Goal: Task Accomplishment & Management: Manage account settings

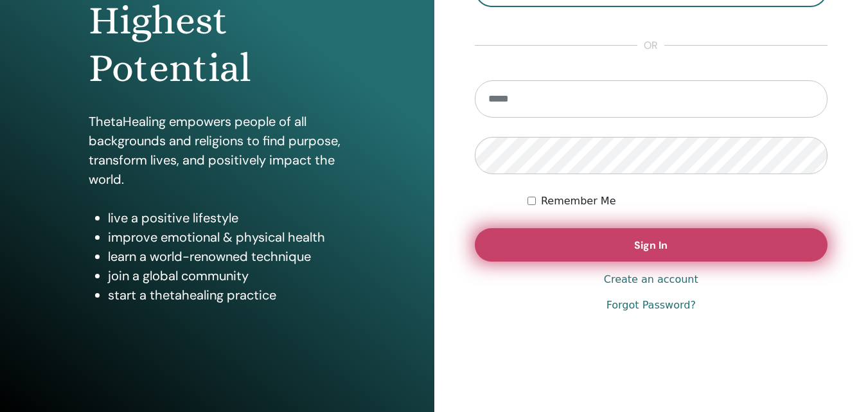
scroll to position [205, 0]
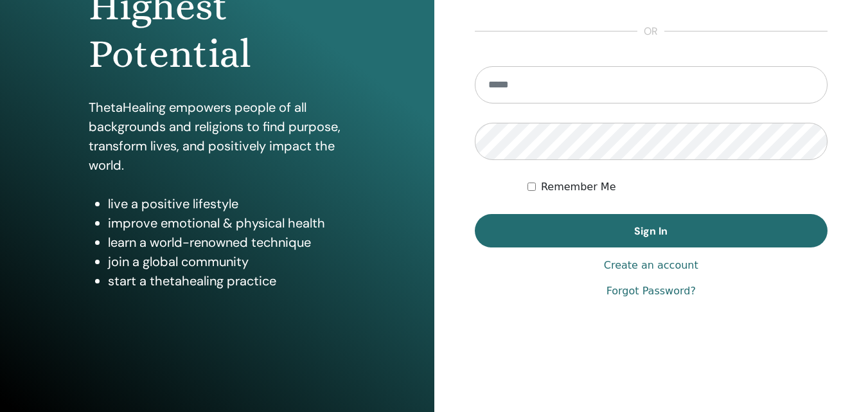
type input "**********"
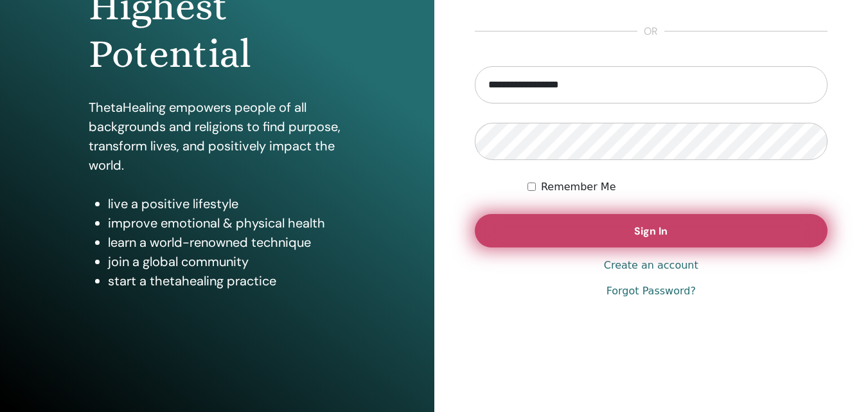
click at [587, 232] on button "Sign In" at bounding box center [651, 230] width 353 height 33
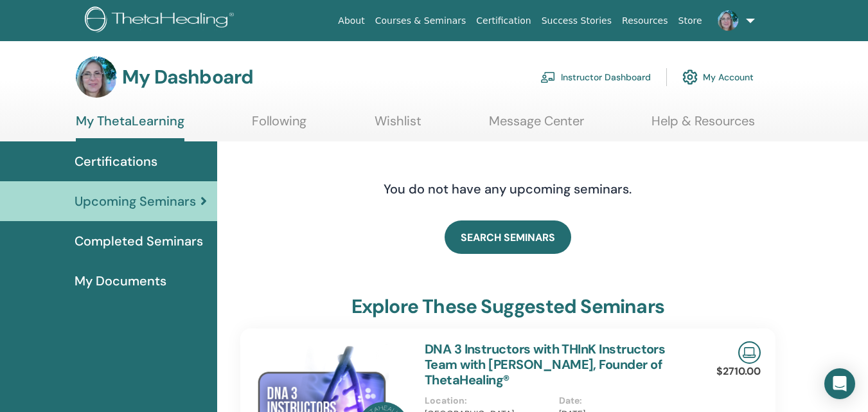
click at [585, 75] on link "Instructor Dashboard" at bounding box center [595, 77] width 110 height 28
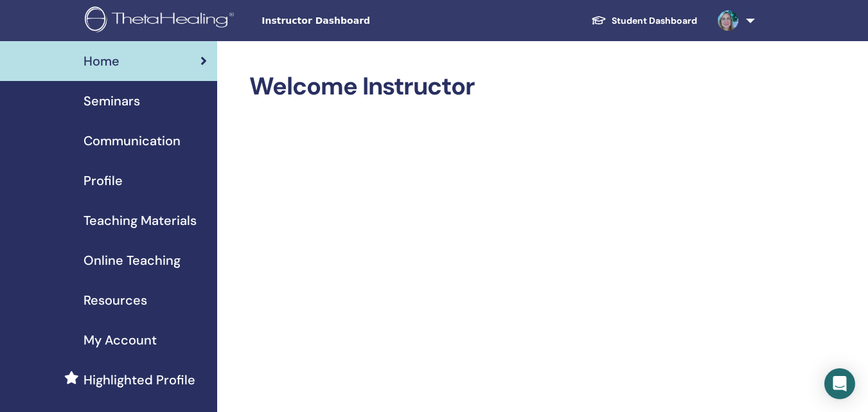
click at [116, 98] on span "Seminars" at bounding box center [112, 100] width 57 height 19
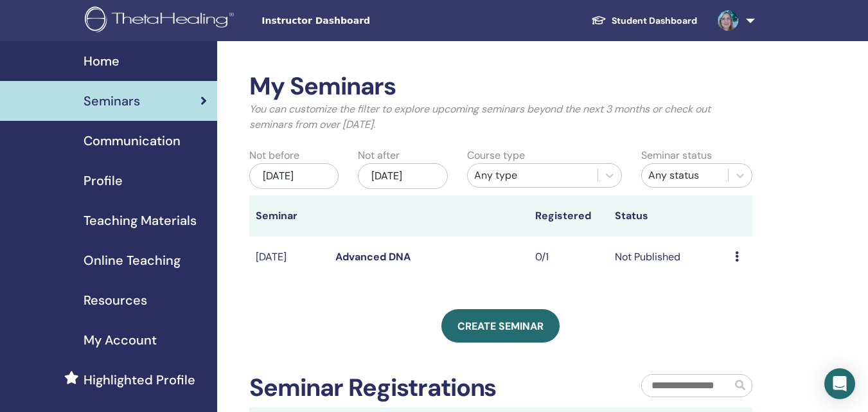
click at [303, 177] on div "[DATE]" at bounding box center [293, 176] width 89 height 26
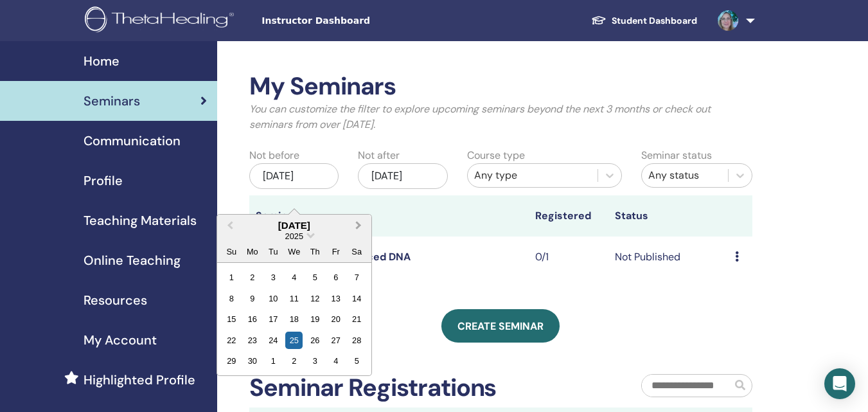
click at [358, 224] on span "Next Month" at bounding box center [358, 224] width 0 height 13
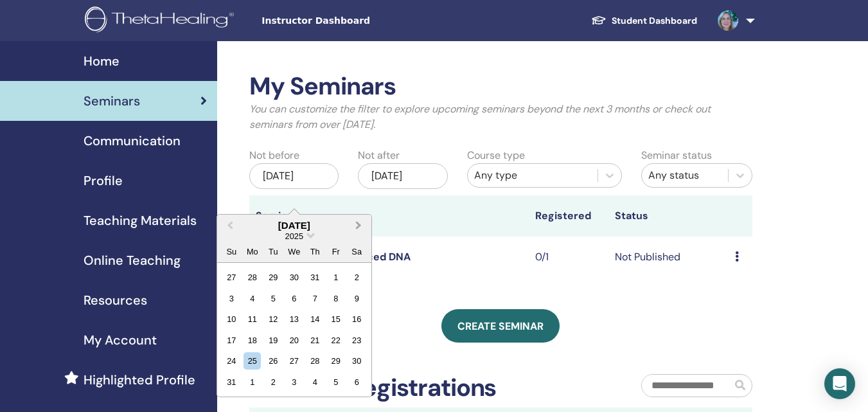
click at [358, 224] on span "Next Month" at bounding box center [358, 224] width 0 height 13
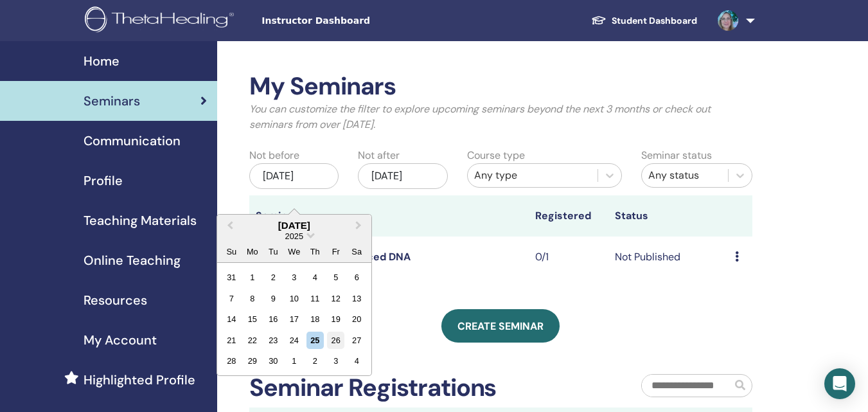
click at [336, 338] on div "26" at bounding box center [335, 339] width 17 height 17
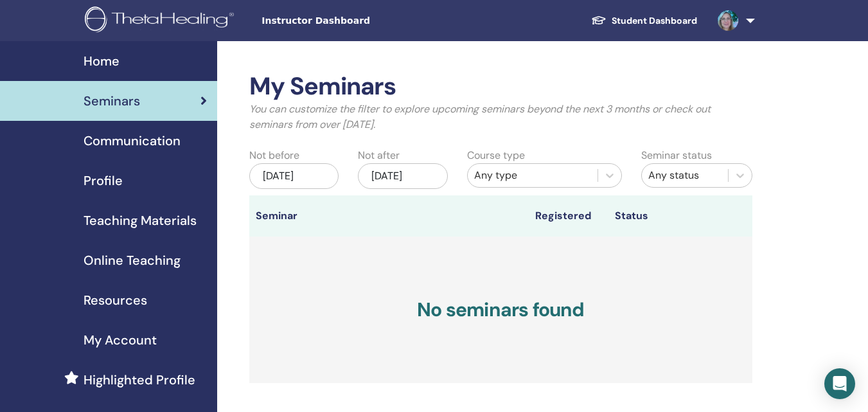
click at [407, 177] on div "Dec/25, 2025" at bounding box center [402, 176] width 89 height 26
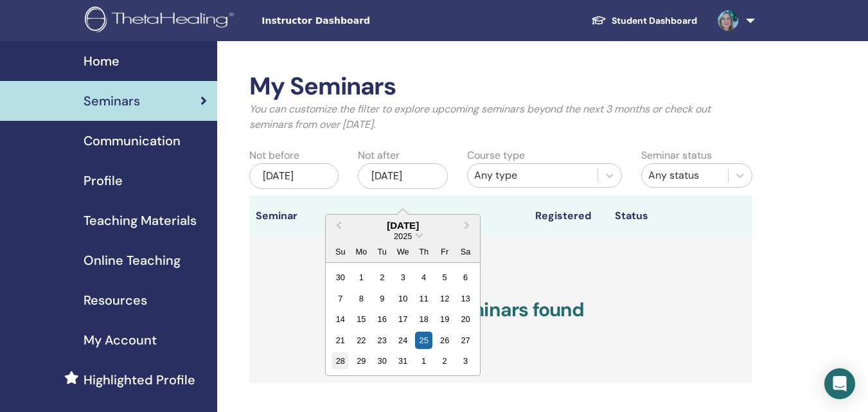
click at [337, 365] on div "28" at bounding box center [339, 360] width 17 height 17
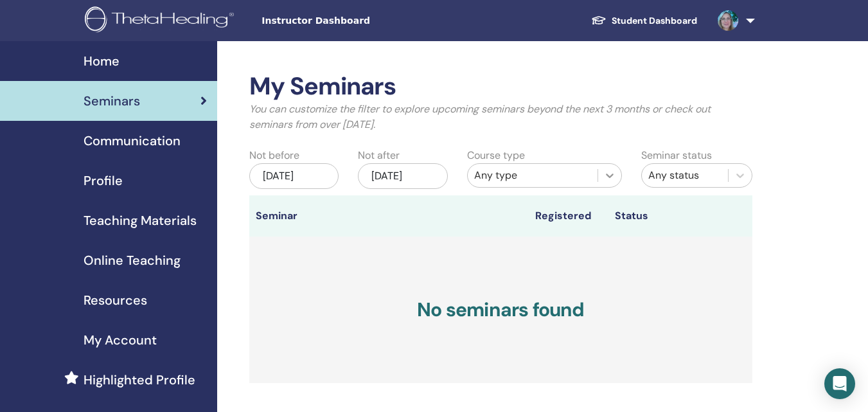
click at [609, 176] on icon at bounding box center [610, 175] width 8 height 4
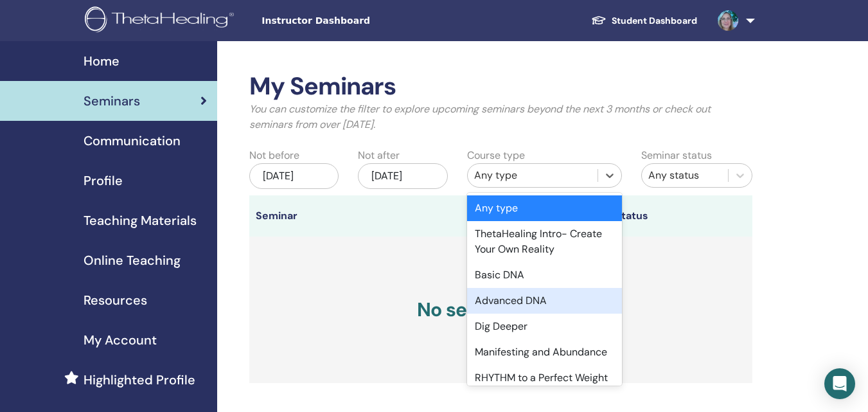
click at [500, 303] on div "Advanced DNA" at bounding box center [544, 301] width 155 height 26
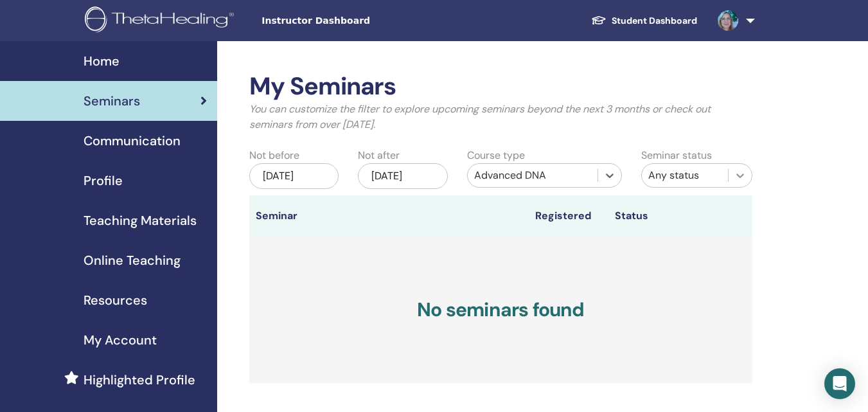
click at [737, 175] on icon at bounding box center [740, 175] width 8 height 4
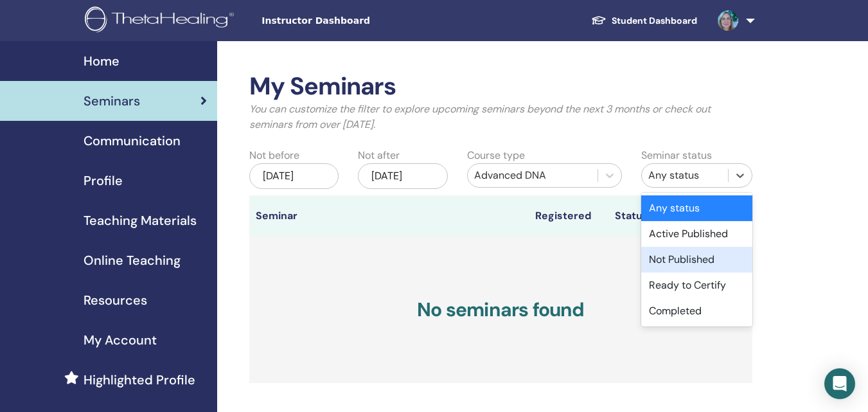
click at [695, 261] on div "Not Published" at bounding box center [696, 260] width 111 height 26
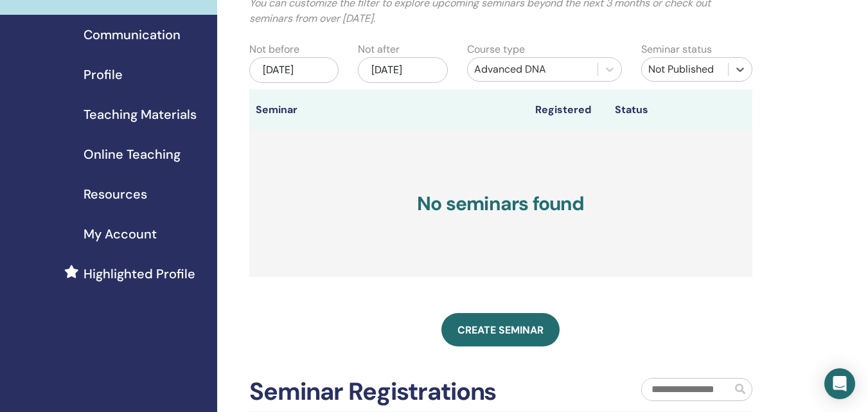
scroll to position [128, 0]
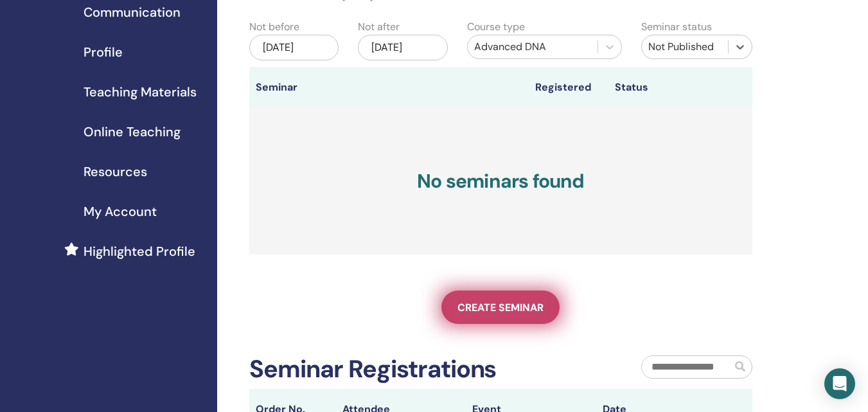
click at [501, 314] on span "Create seminar" at bounding box center [500, 307] width 86 height 13
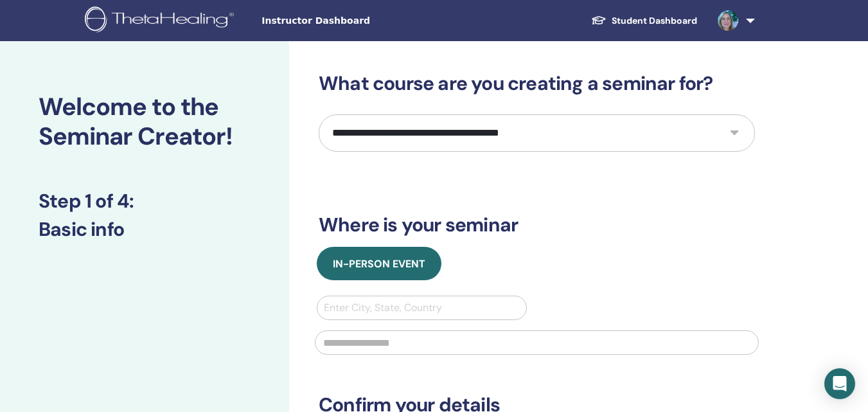
click at [732, 133] on select "**********" at bounding box center [537, 132] width 436 height 37
select select "*"
click at [319, 114] on select "**********" at bounding box center [537, 132] width 436 height 37
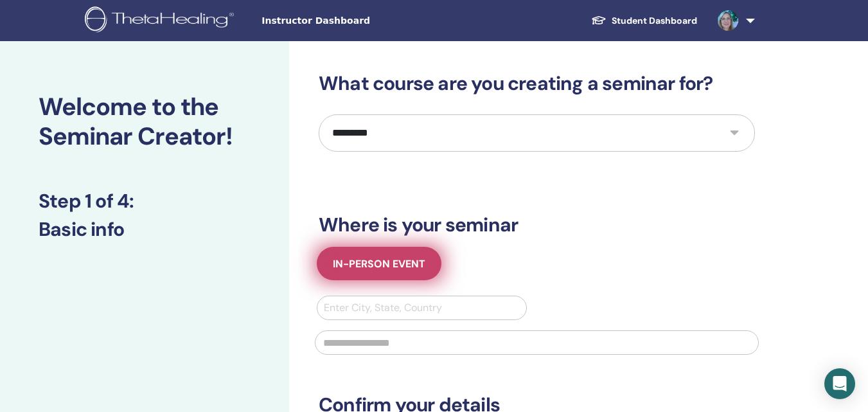
click at [410, 264] on span "In-Person Event" at bounding box center [379, 263] width 92 height 13
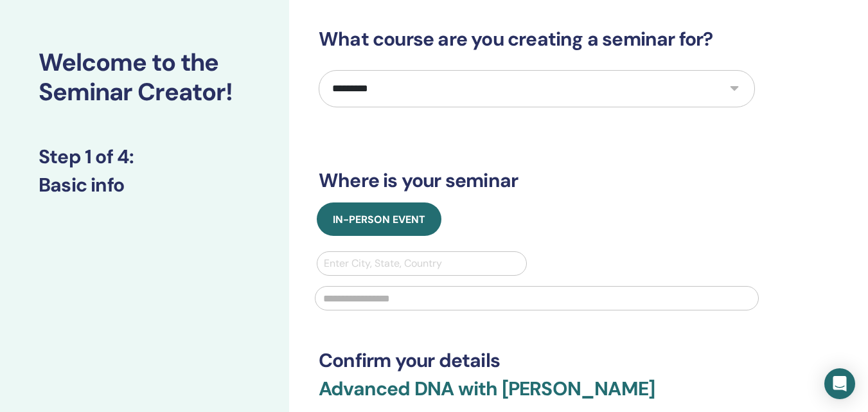
scroll to position [64, 0]
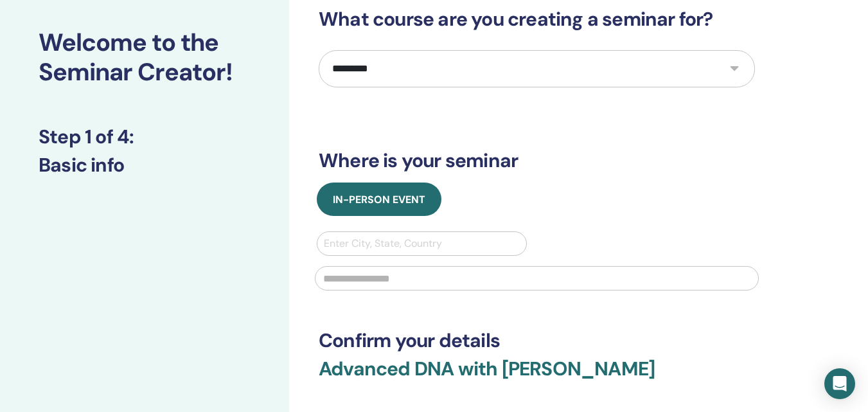
click at [459, 240] on div at bounding box center [422, 243] width 196 height 18
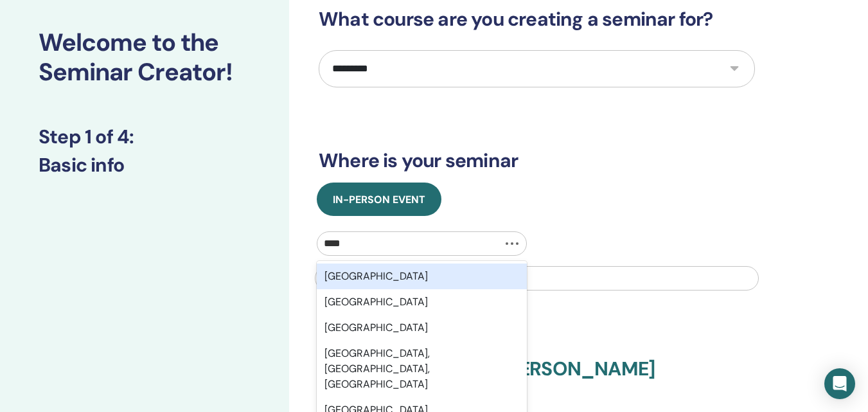
type input "*****"
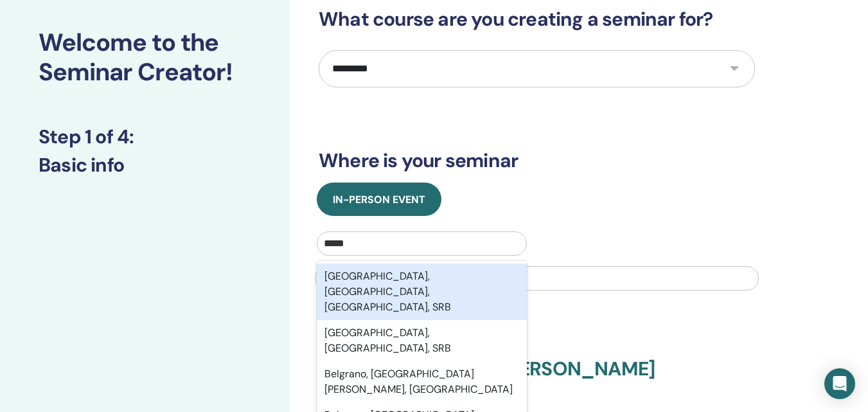
click at [454, 275] on div "Belgrade, Belgrade City, Central Serbia, SRB" at bounding box center [422, 291] width 210 height 57
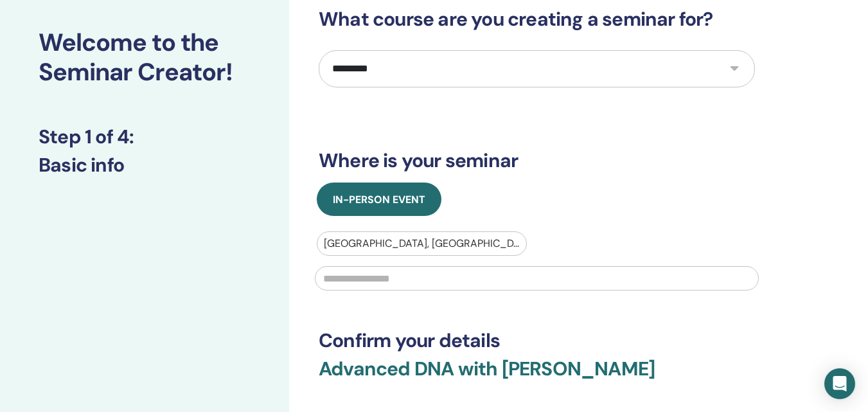
click at [406, 275] on input "text" at bounding box center [537, 278] width 444 height 24
type input "**********"
type input "********"
type input "**********"
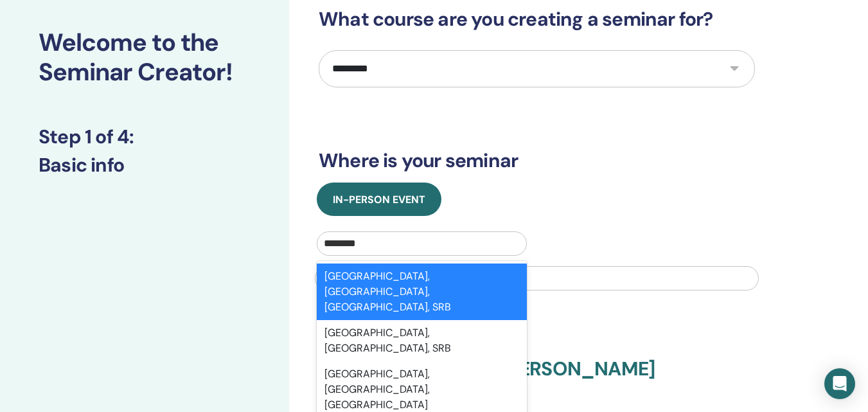
click at [498, 285] on div "Belgrade, Belgrade City, Central Serbia, SRB" at bounding box center [422, 291] width 210 height 57
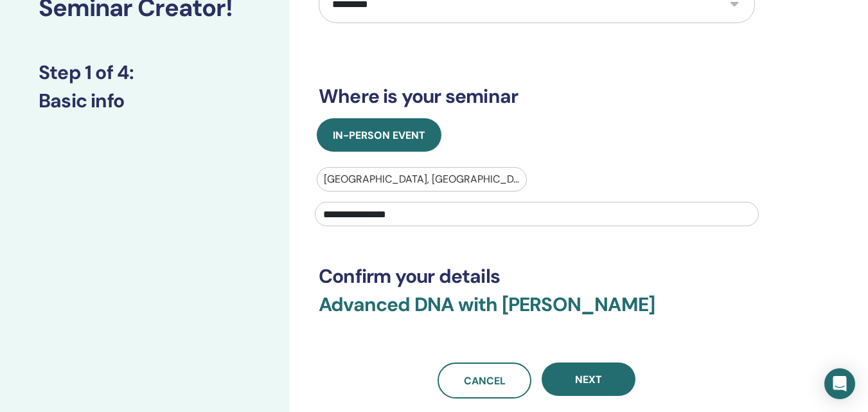
scroll to position [193, 0]
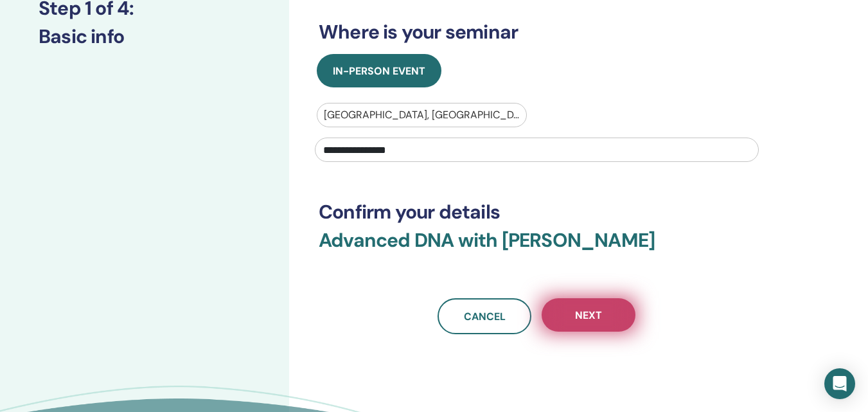
click at [605, 319] on button "Next" at bounding box center [588, 314] width 94 height 33
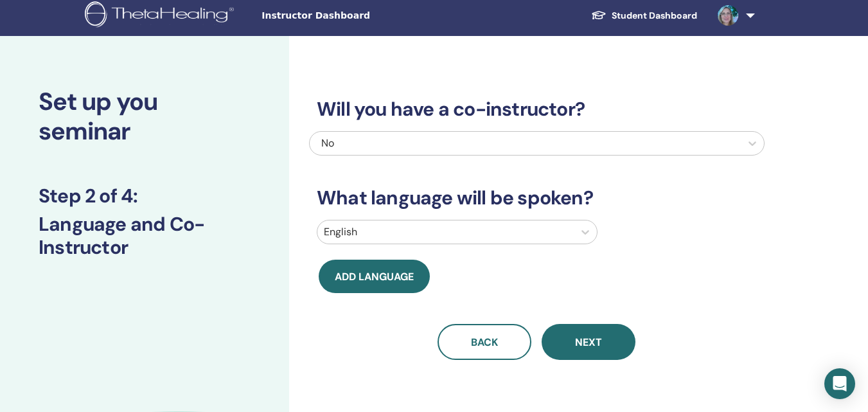
scroll to position [0, 0]
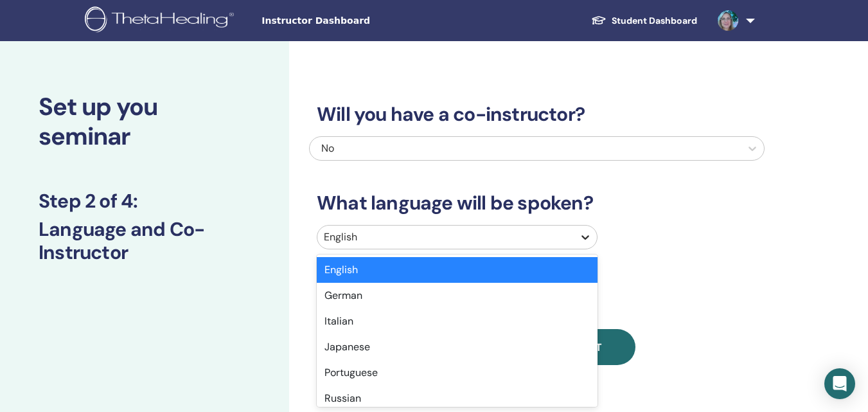
click at [586, 237] on icon at bounding box center [585, 237] width 13 height 13
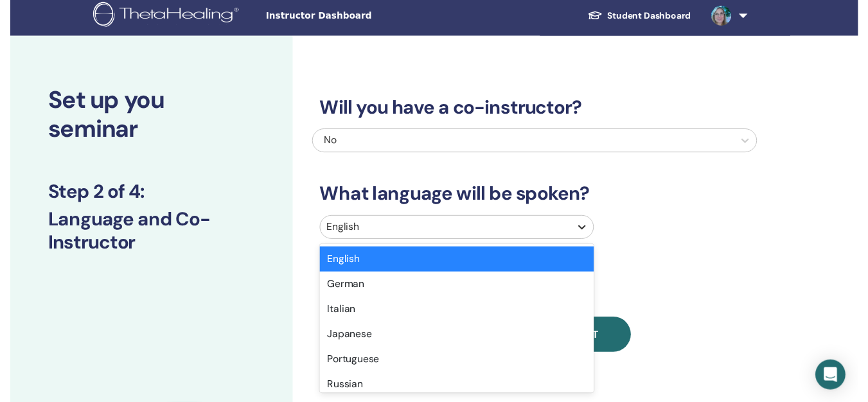
scroll to position [40, 0]
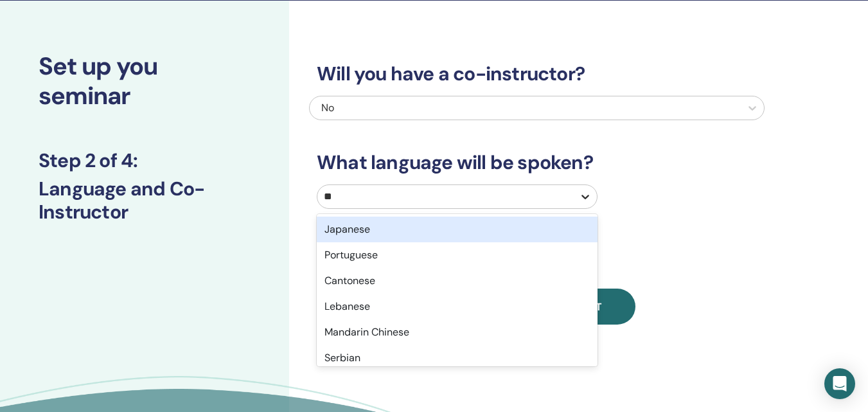
type input "***"
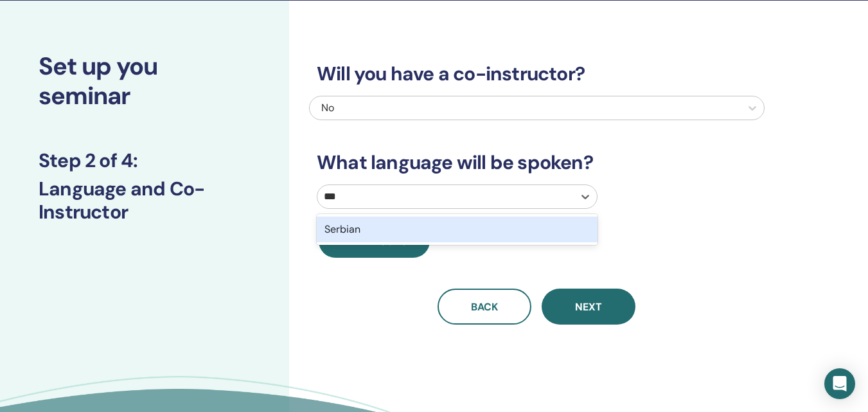
click at [447, 229] on div "Serbian" at bounding box center [457, 229] width 281 height 26
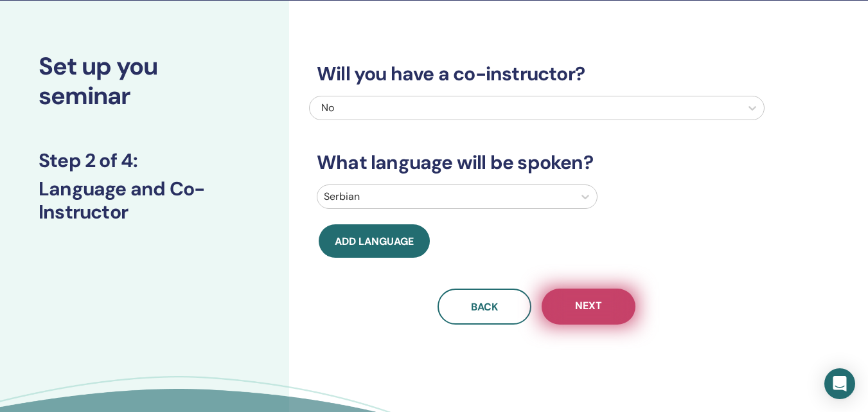
click at [591, 310] on span "Next" at bounding box center [588, 307] width 27 height 16
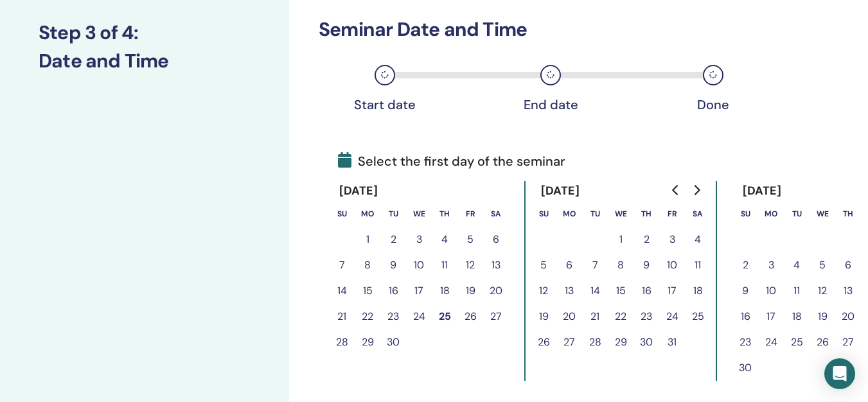
scroll to position [169, 0]
click at [470, 317] on button "26" at bounding box center [470, 316] width 26 height 26
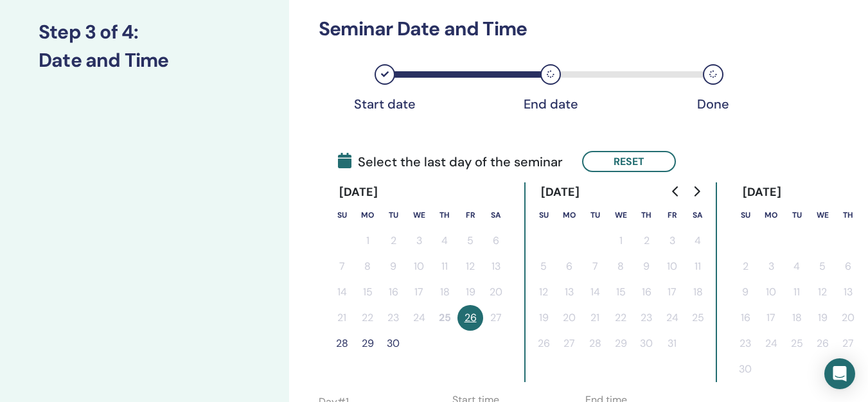
click at [340, 345] on button "28" at bounding box center [342, 344] width 26 height 26
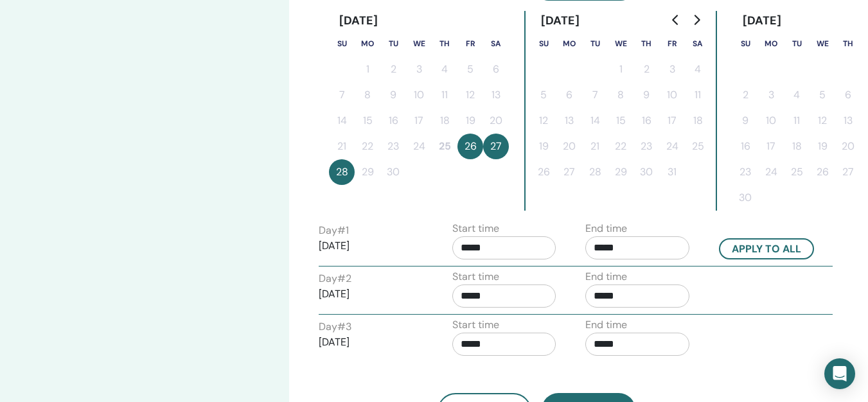
scroll to position [362, 0]
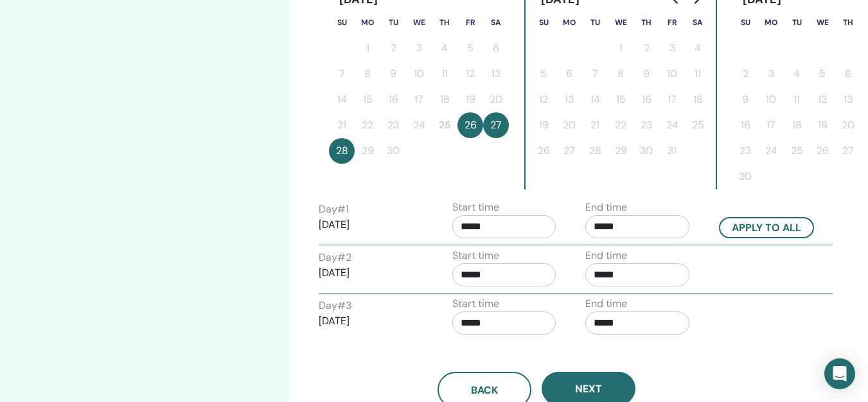
click at [601, 227] on input "*****" at bounding box center [637, 226] width 104 height 23
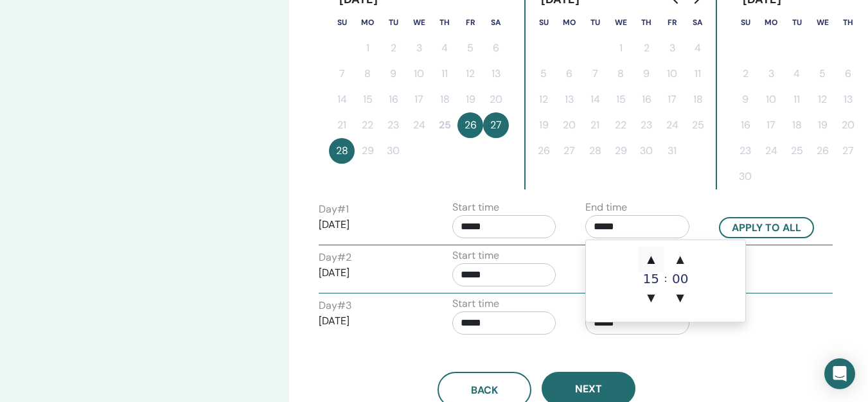
click at [654, 261] on span "▲" at bounding box center [651, 260] width 26 height 26
type input "*****"
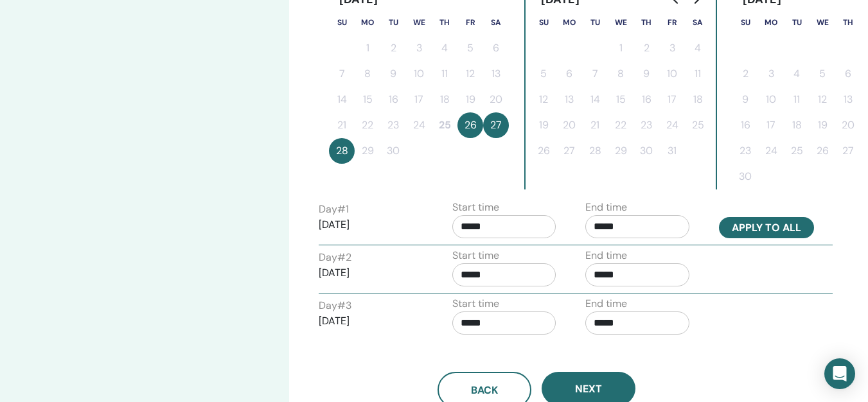
click at [753, 225] on button "Apply to all" at bounding box center [766, 227] width 95 height 21
type input "*****"
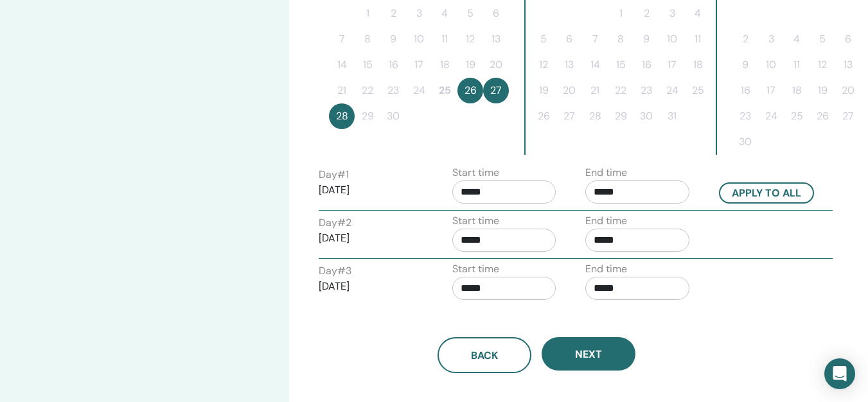
scroll to position [426, 0]
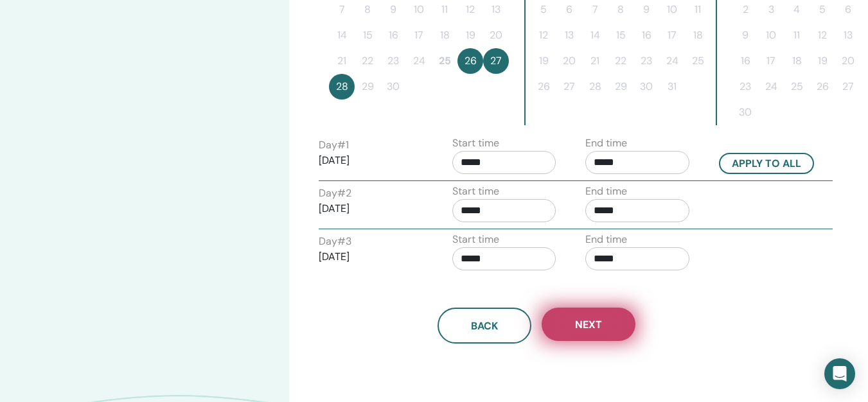
click at [583, 325] on span "Next" at bounding box center [588, 324] width 27 height 13
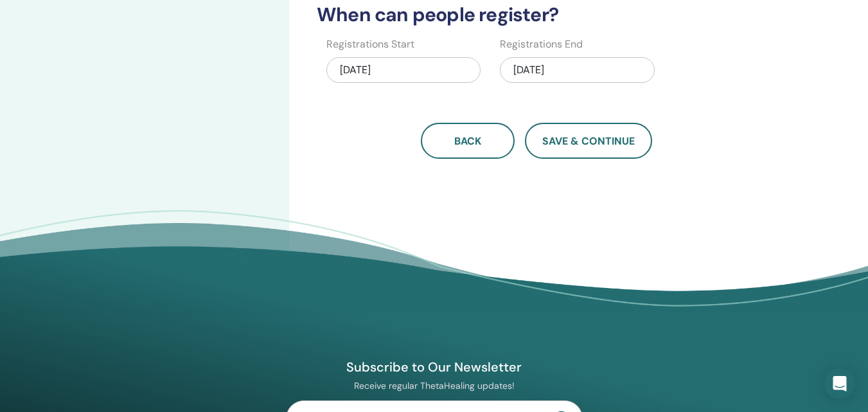
click at [433, 66] on div "09/25/2025" at bounding box center [403, 70] width 154 height 26
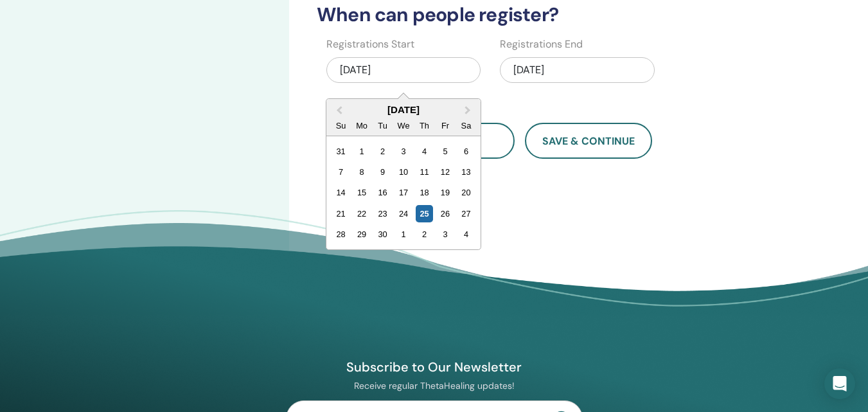
click at [433, 66] on div "09/25/2025" at bounding box center [403, 70] width 154 height 26
click at [581, 70] on div "09/28/2025" at bounding box center [577, 70] width 154 height 26
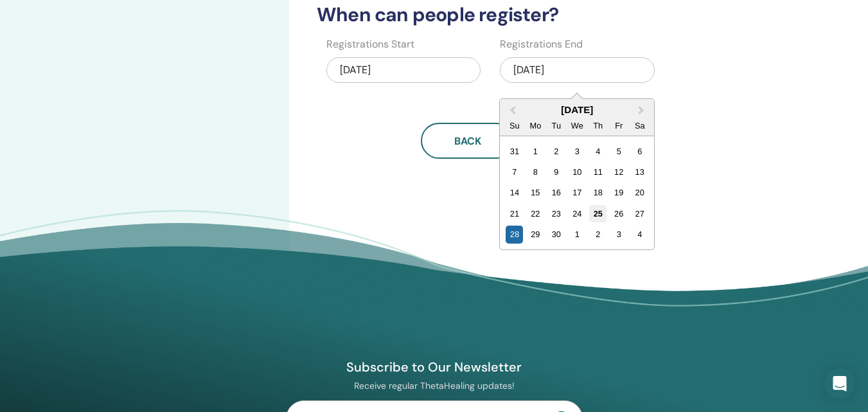
click at [601, 215] on div "25" at bounding box center [597, 213] width 17 height 17
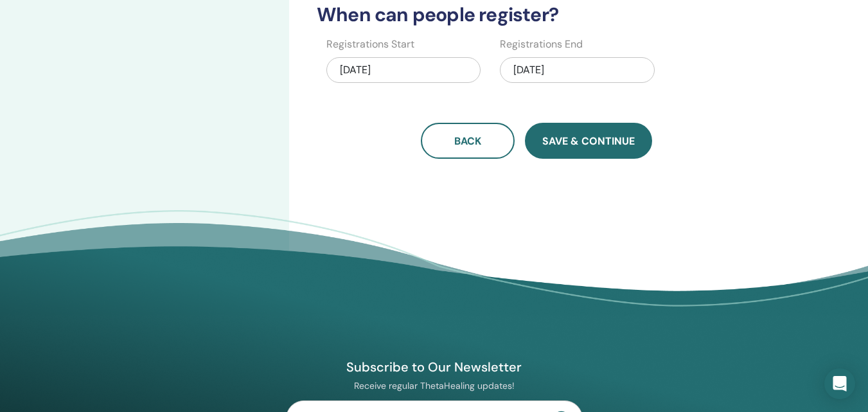
click at [595, 144] on span "Save & Continue" at bounding box center [588, 140] width 92 height 13
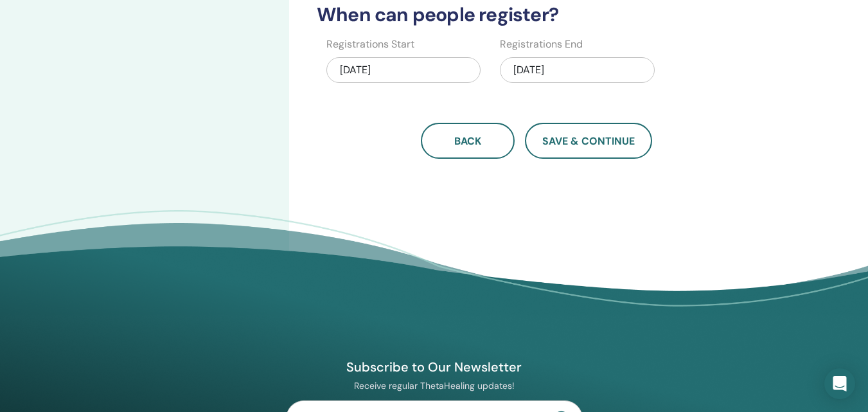
click at [543, 66] on div "09/25/2025" at bounding box center [577, 70] width 154 height 26
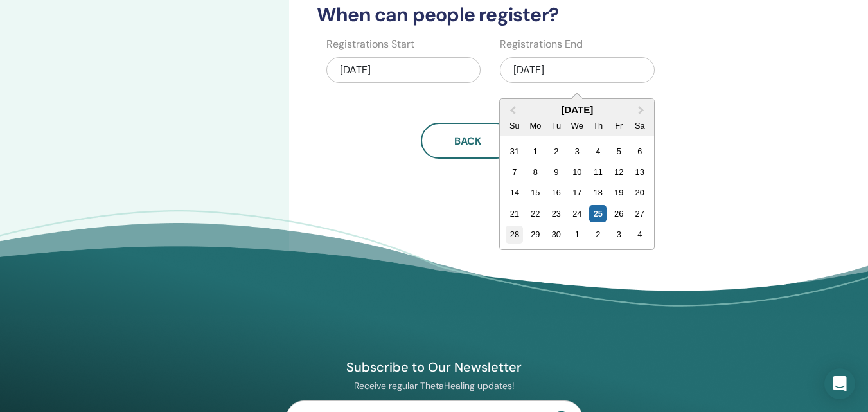
click at [516, 231] on div "28" at bounding box center [514, 233] width 17 height 17
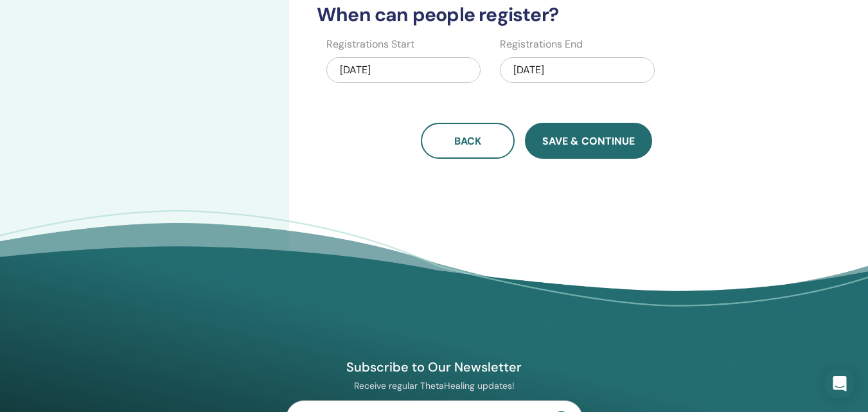
click at [579, 140] on span "Save & Continue" at bounding box center [588, 140] width 92 height 13
click at [568, 140] on span "Save & Continue" at bounding box center [588, 140] width 92 height 13
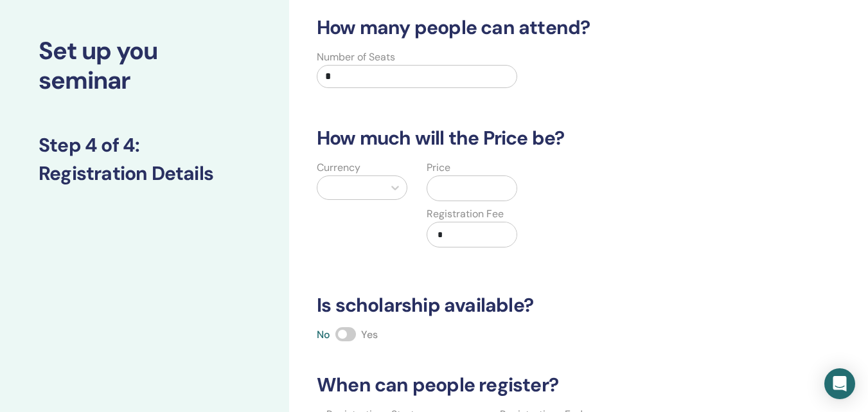
scroll to position [0, 0]
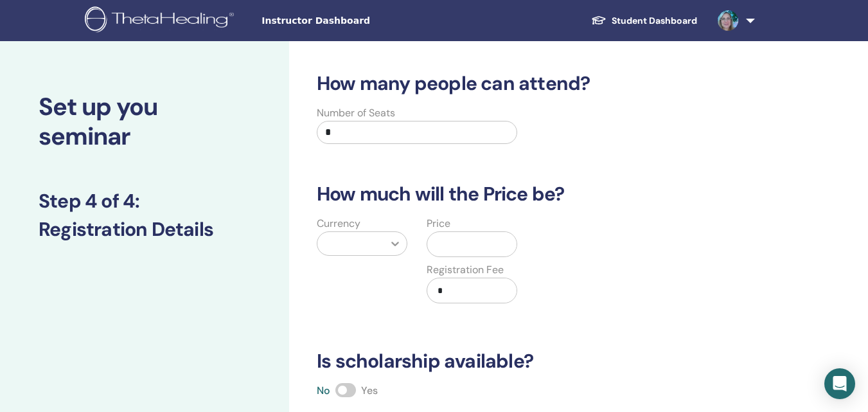
click at [396, 244] on icon at bounding box center [395, 244] width 8 height 4
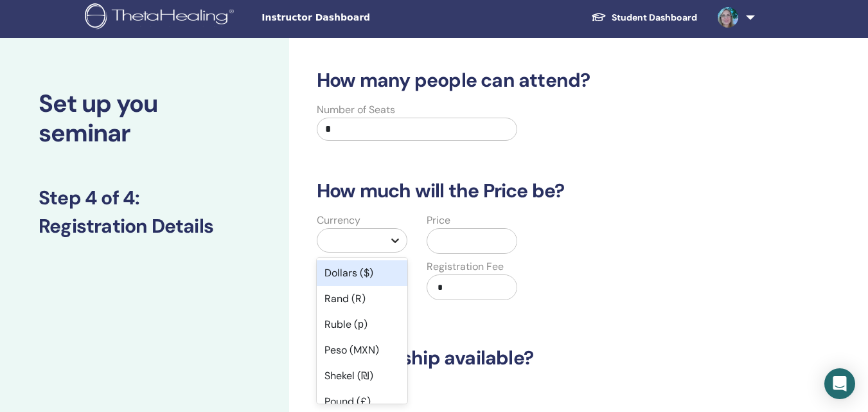
scroll to position [47, 0]
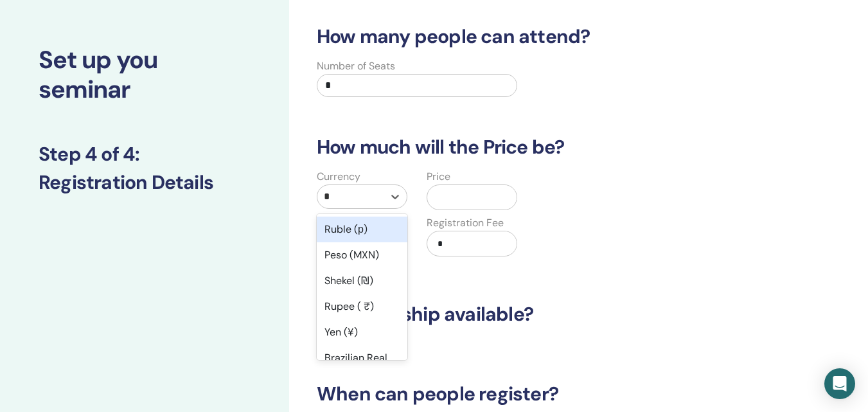
type input "**"
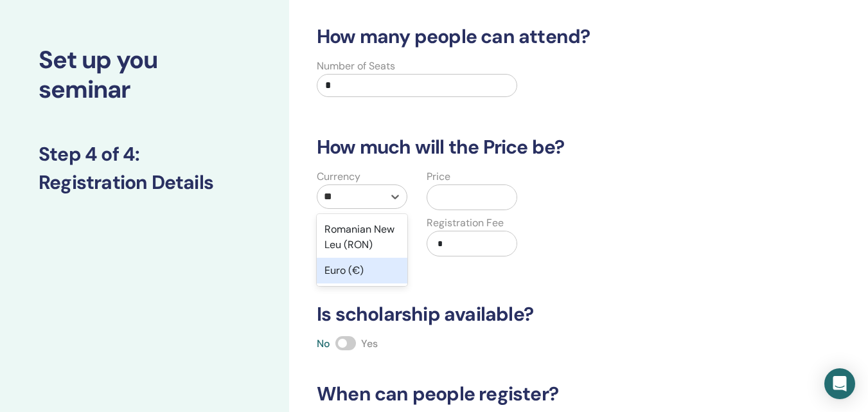
click at [371, 270] on div "Euro (€)" at bounding box center [362, 271] width 91 height 26
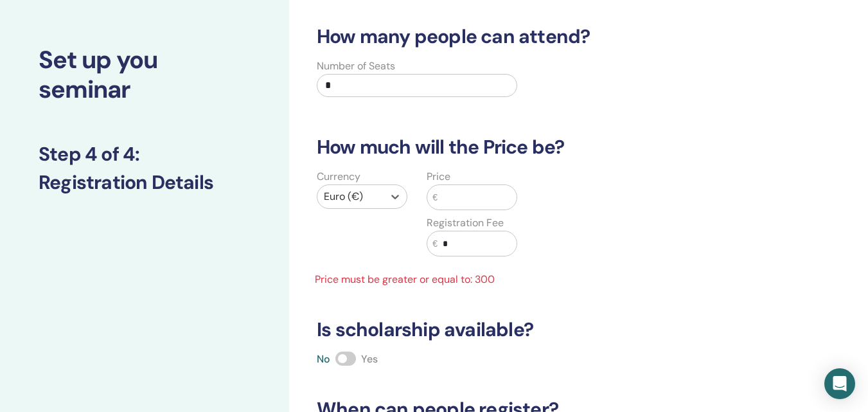
click at [450, 196] on input "text" at bounding box center [476, 197] width 79 height 24
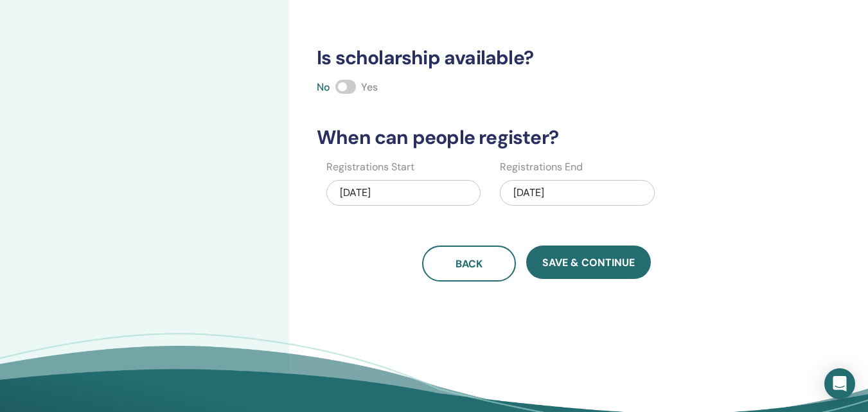
scroll to position [304, 0]
type input "***"
click at [554, 188] on div "09/28/2025" at bounding box center [577, 192] width 154 height 26
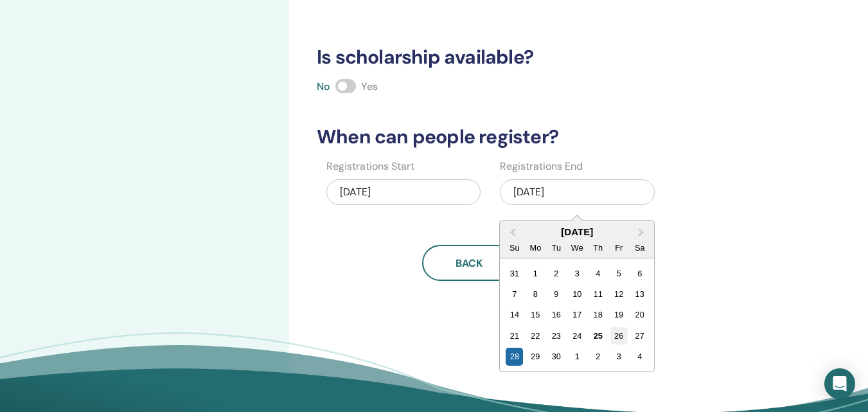
click at [617, 338] on div "26" at bounding box center [618, 335] width 17 height 17
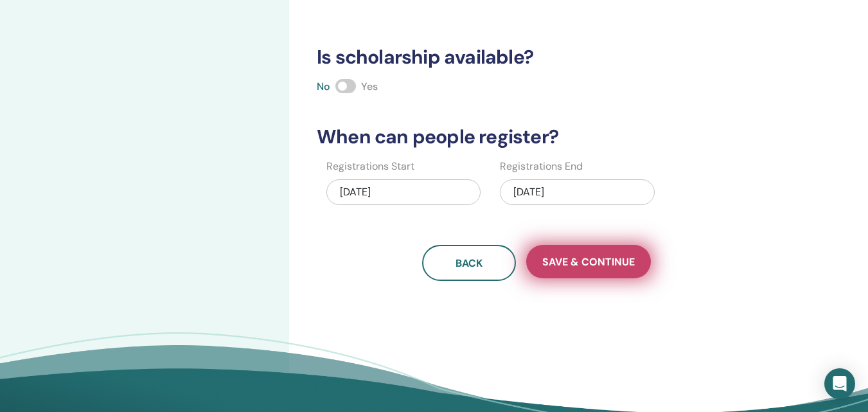
click at [565, 264] on span "Save & Continue" at bounding box center [588, 261] width 92 height 13
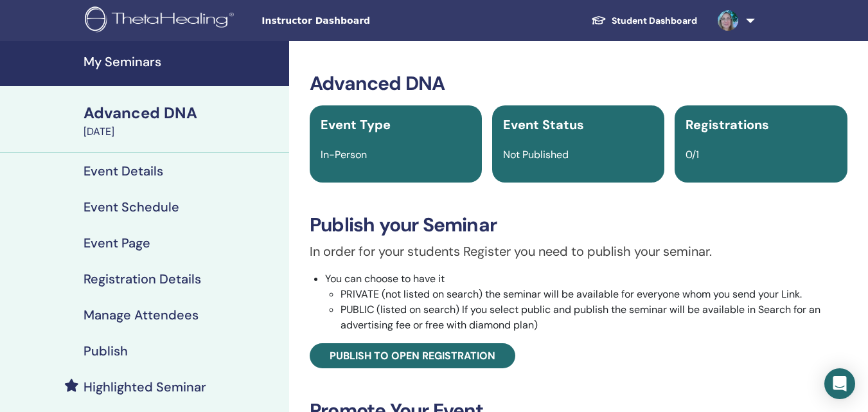
click at [152, 313] on h4 "Manage Attendees" at bounding box center [141, 314] width 115 height 15
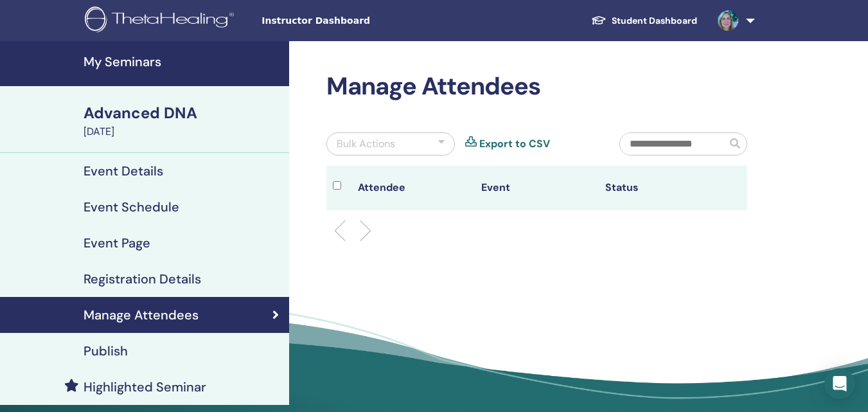
click at [664, 141] on input "text" at bounding box center [673, 144] width 106 height 22
click at [442, 141] on div at bounding box center [441, 143] width 6 height 15
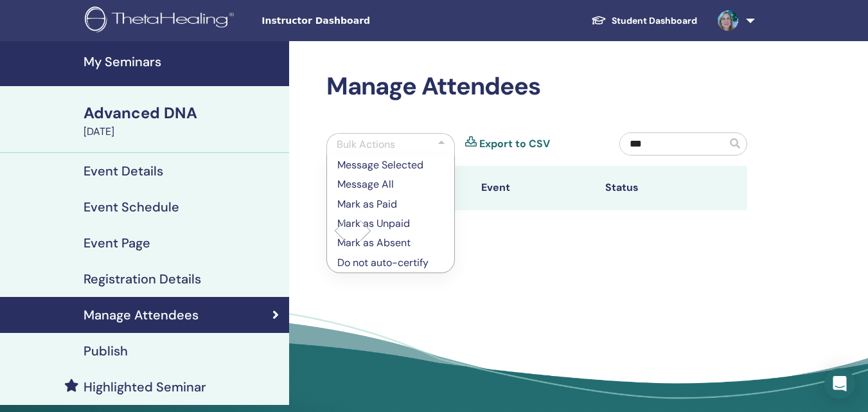
click at [393, 204] on p "Mark as Paid" at bounding box center [390, 204] width 107 height 15
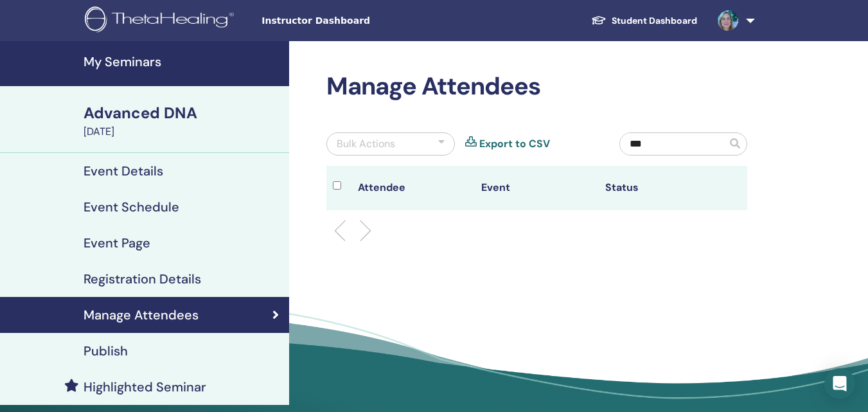
click at [652, 145] on input "***" at bounding box center [673, 144] width 106 height 22
type input "**********"
click at [739, 147] on span at bounding box center [735, 143] width 10 height 10
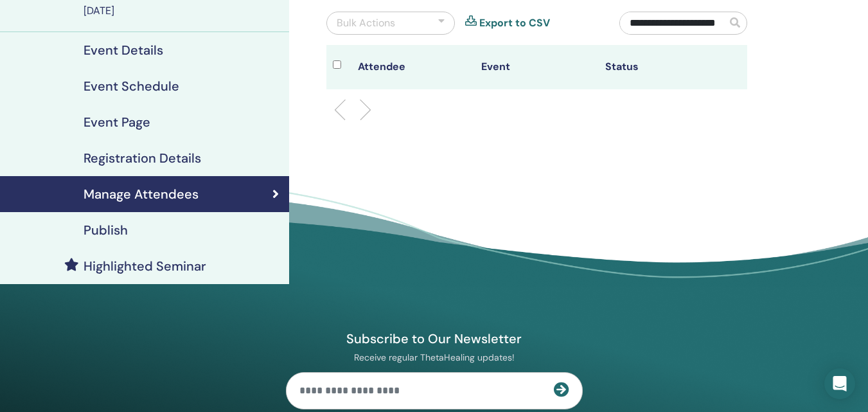
scroll to position [128, 0]
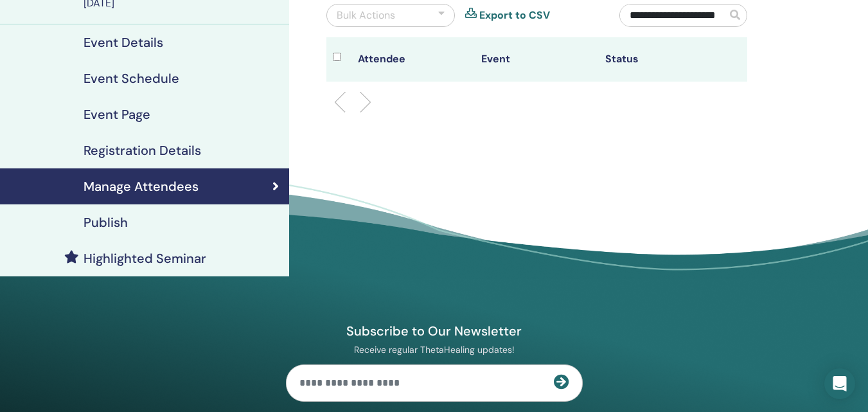
click at [353, 101] on li at bounding box center [360, 102] width 22 height 22
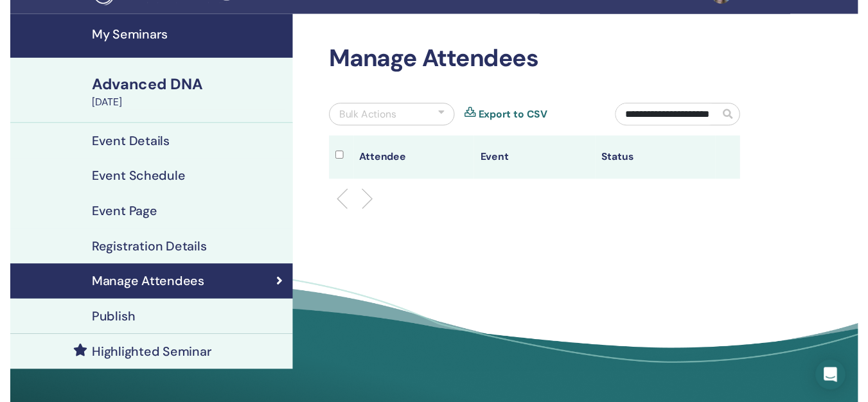
scroll to position [0, 0]
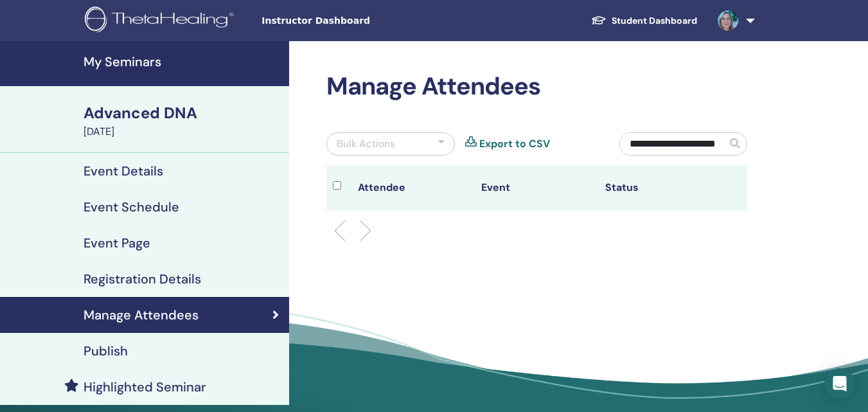
click at [150, 170] on h4 "Event Details" at bounding box center [124, 170] width 80 height 15
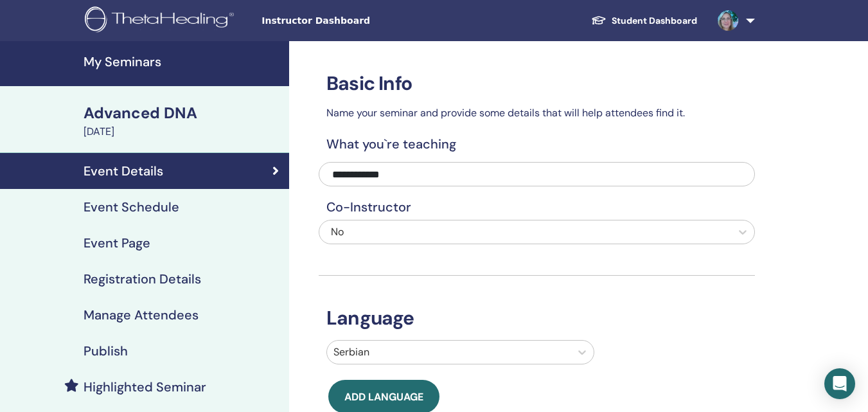
click at [168, 207] on h4 "Event Schedule" at bounding box center [132, 206] width 96 height 15
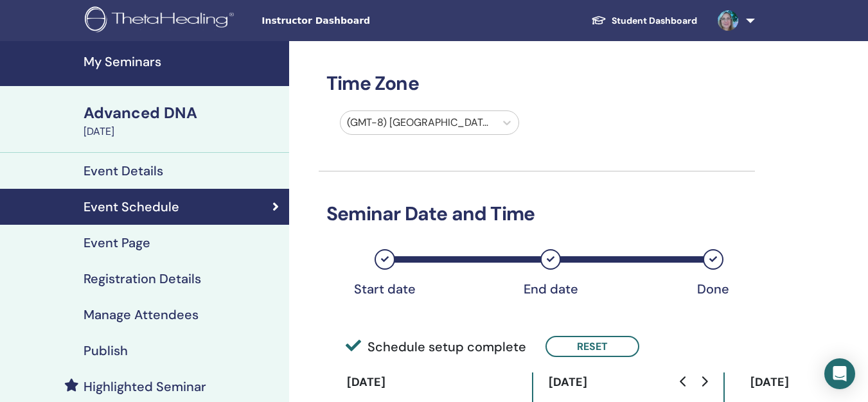
click at [141, 242] on h4 "Event Page" at bounding box center [117, 242] width 67 height 15
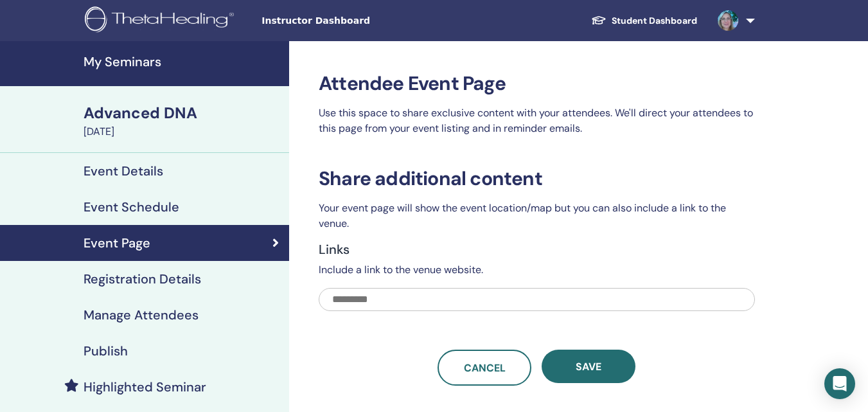
click at [337, 299] on input "text" at bounding box center [537, 299] width 436 height 23
click at [179, 205] on div "Event Schedule" at bounding box center [144, 206] width 268 height 15
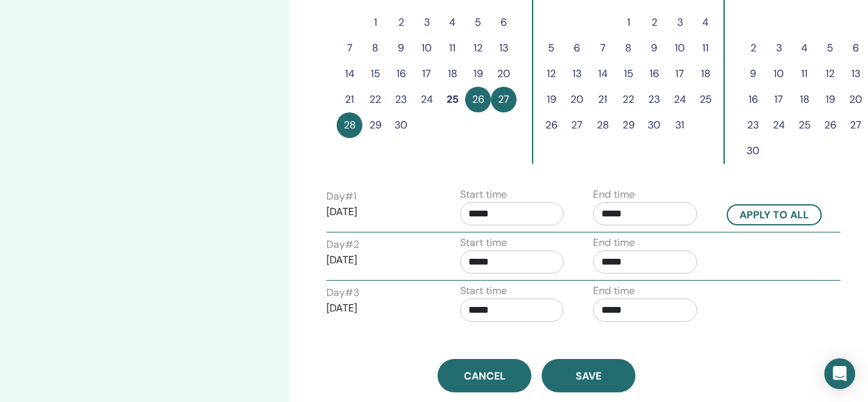
scroll to position [450, 0]
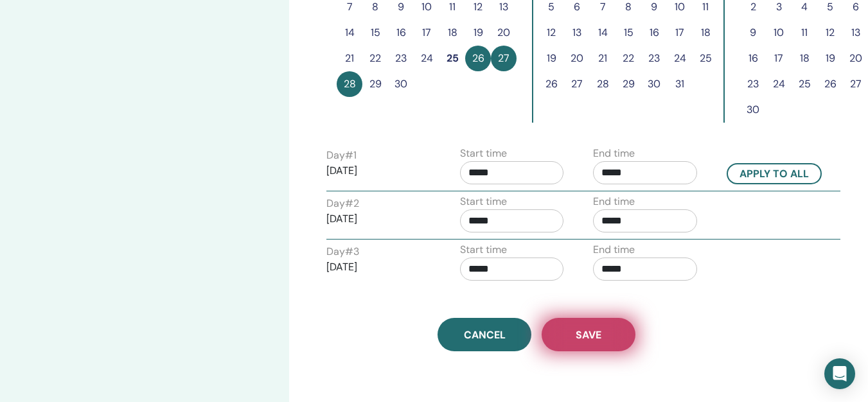
click at [597, 337] on span "Save" at bounding box center [589, 334] width 26 height 13
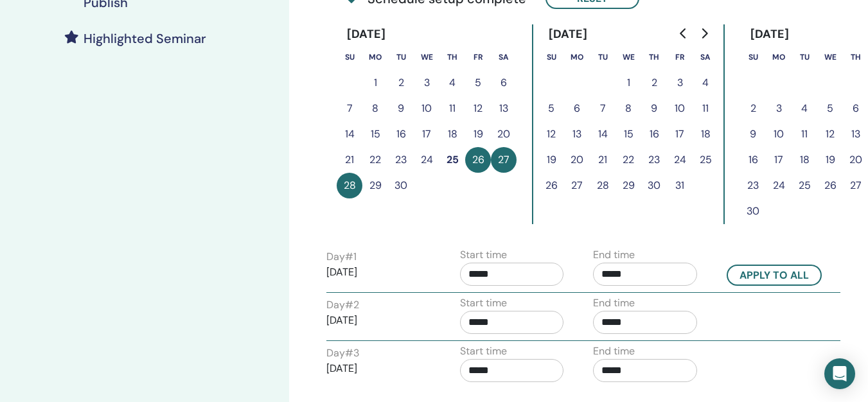
scroll to position [514, 0]
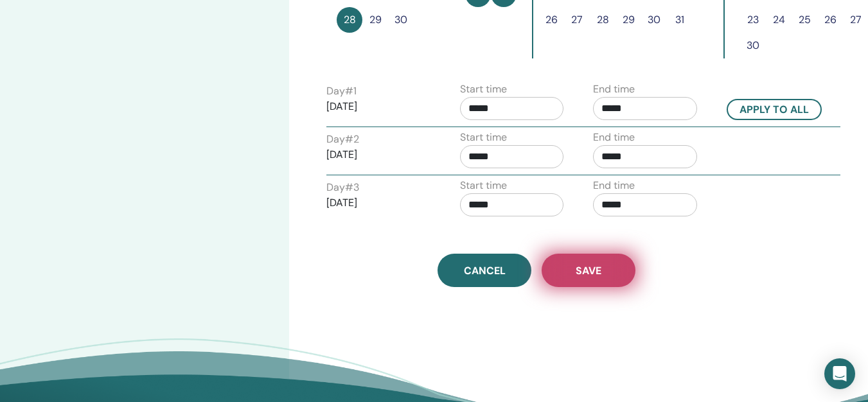
click at [585, 270] on span "Save" at bounding box center [589, 270] width 26 height 13
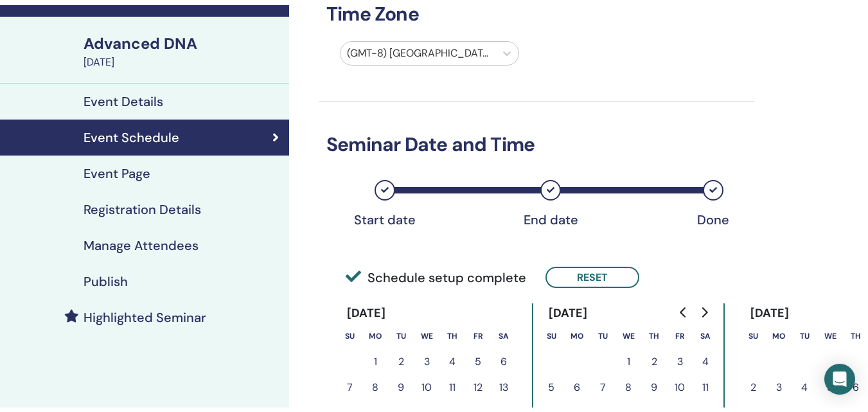
scroll to position [49, 0]
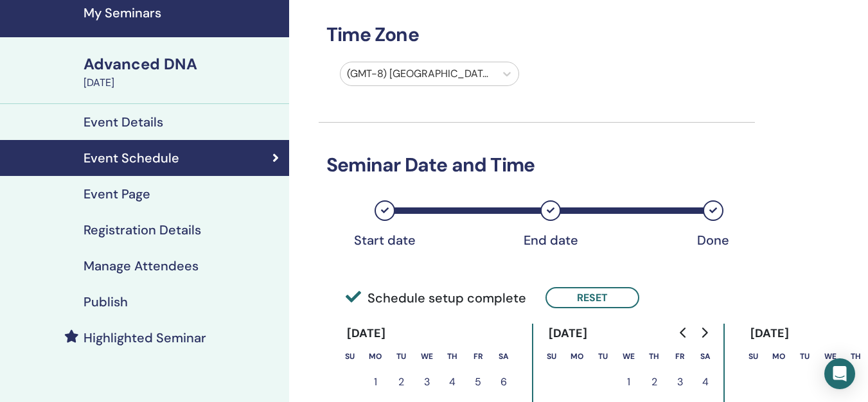
click at [127, 230] on h4 "Registration Details" at bounding box center [143, 229] width 118 height 15
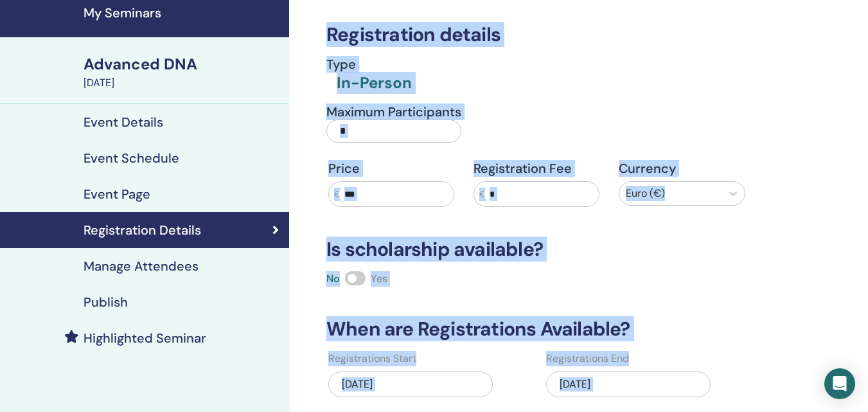
click at [502, 289] on div "Registration details Type In-Person Maximum Participants * Price € *** Registra…" at bounding box center [537, 232] width 436 height 480
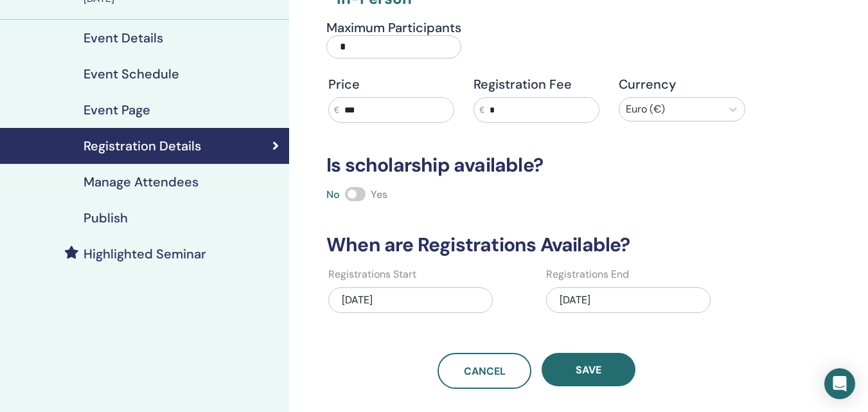
scroll to position [242, 0]
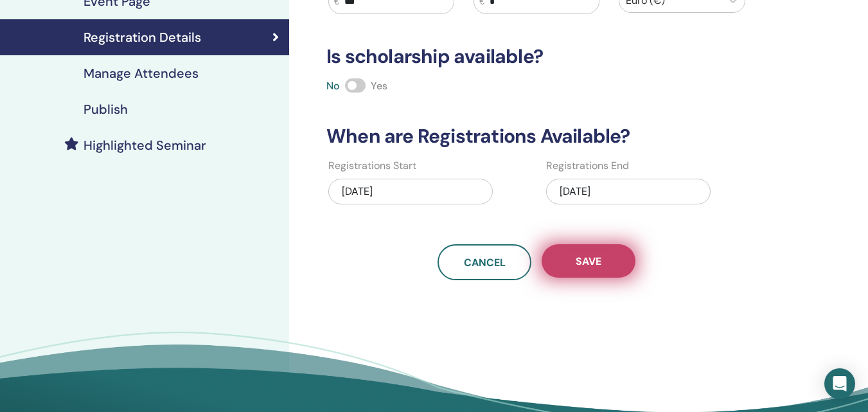
click at [588, 265] on span "Save" at bounding box center [589, 260] width 26 height 13
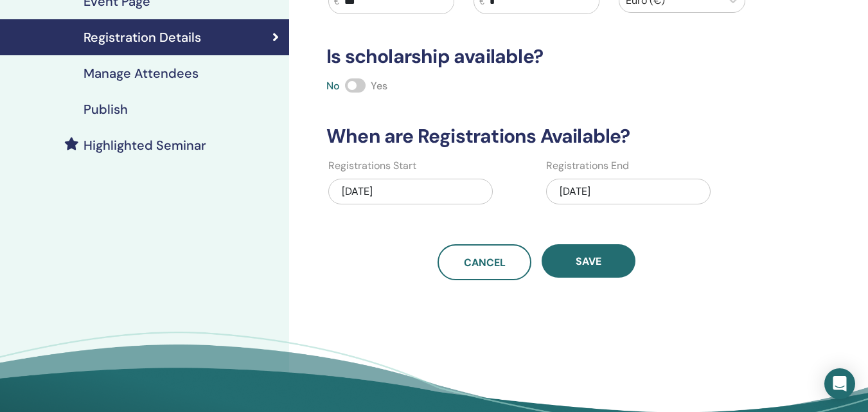
click at [134, 73] on h4 "Manage Attendees" at bounding box center [141, 73] width 115 height 15
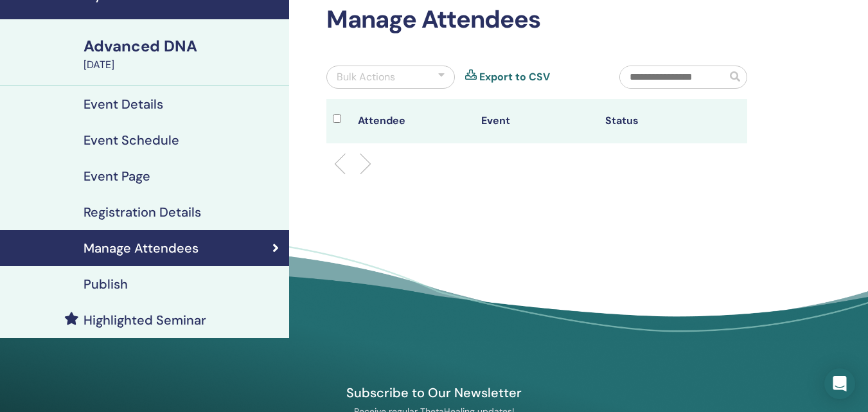
scroll to position [49, 0]
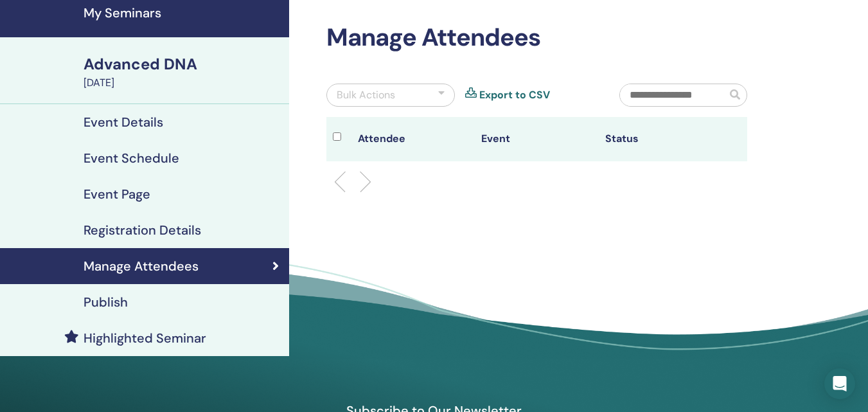
click at [350, 178] on li at bounding box center [345, 182] width 22 height 22
click at [366, 182] on li at bounding box center [360, 182] width 22 height 22
click at [334, 182] on li at bounding box center [345, 182] width 22 height 22
click at [335, 182] on li at bounding box center [345, 182] width 22 height 22
click at [366, 182] on li at bounding box center [360, 182] width 22 height 22
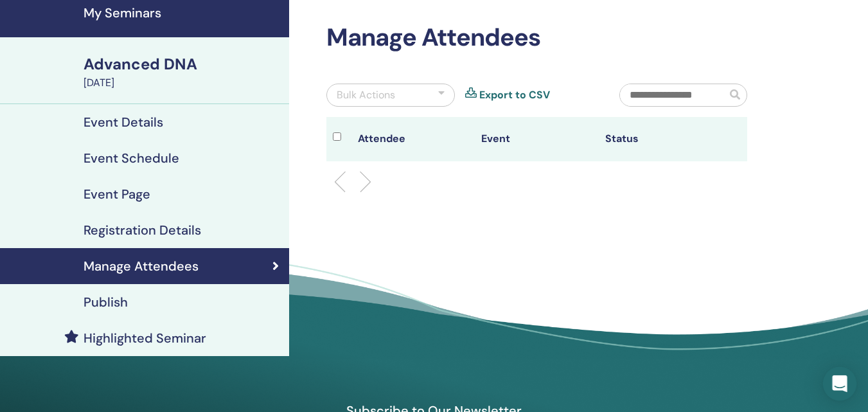
click at [843, 383] on icon "Open Intercom Messenger" at bounding box center [839, 383] width 15 height 17
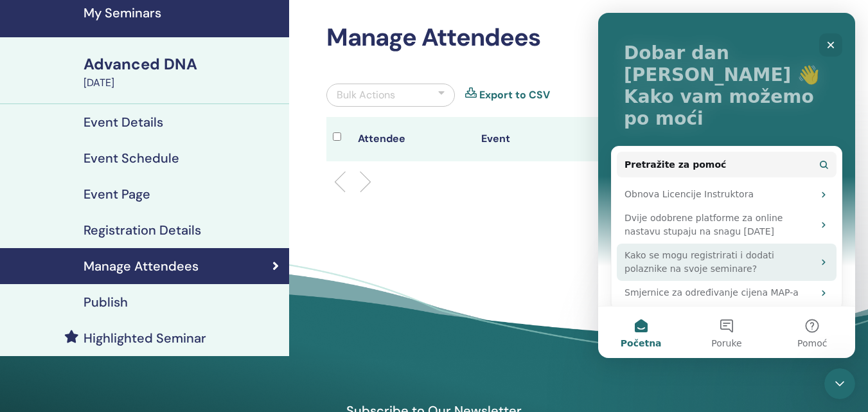
scroll to position [64, 0]
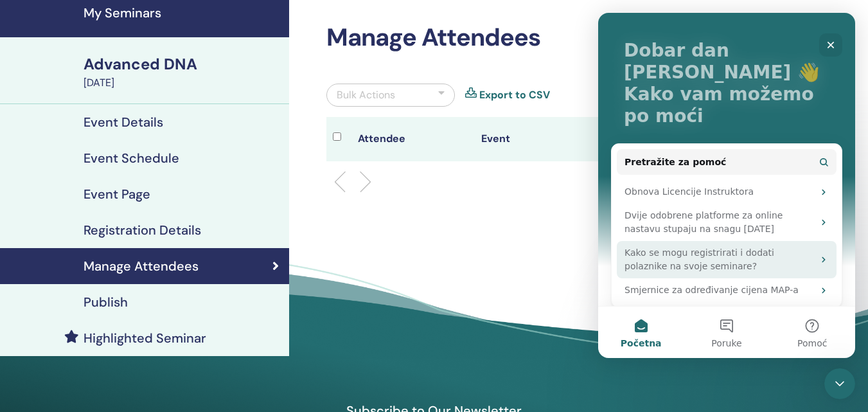
click at [744, 246] on div "Kako se mogu registrirati i dodati polaznike na svoje seminare?" at bounding box center [718, 259] width 189 height 27
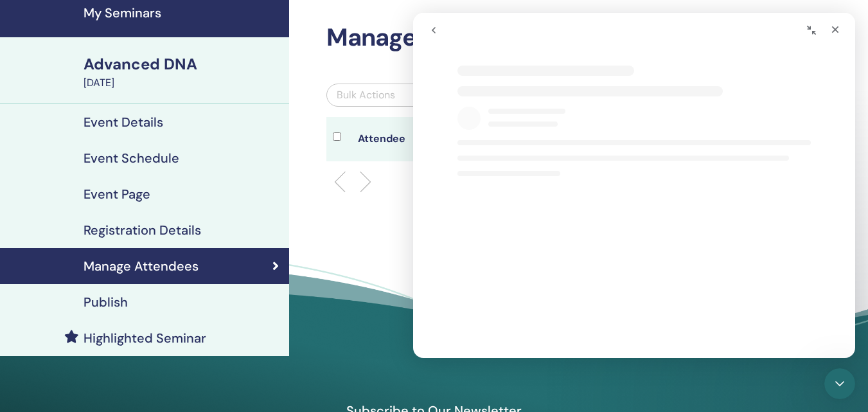
scroll to position [0, 0]
select select "**"
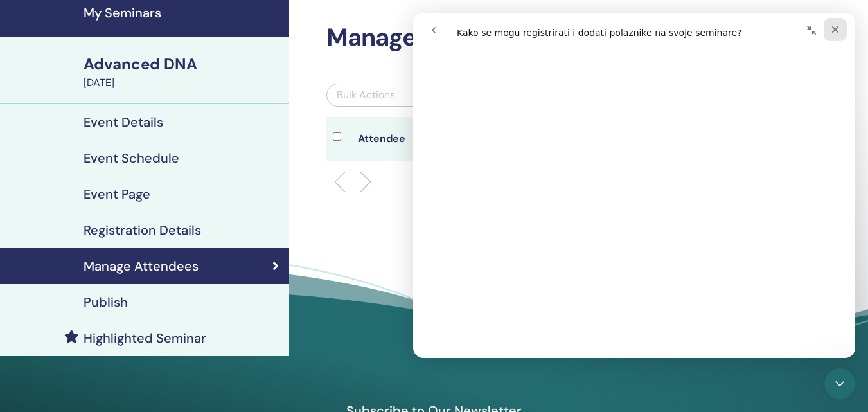
click at [834, 28] on icon "Zatvori" at bounding box center [835, 29] width 7 height 7
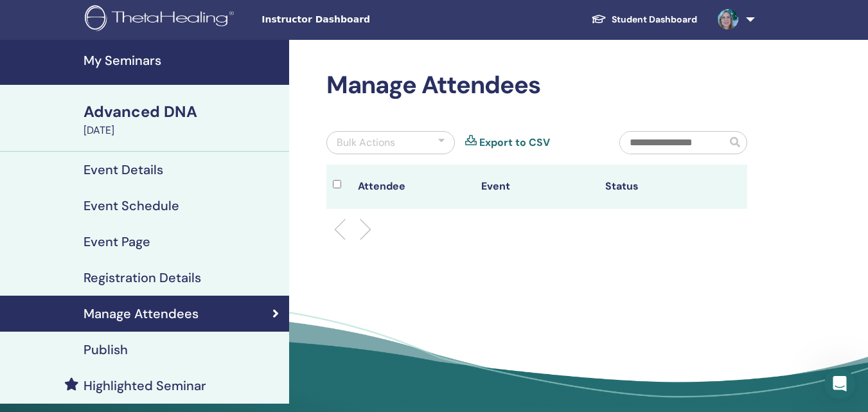
scroll to position [0, 0]
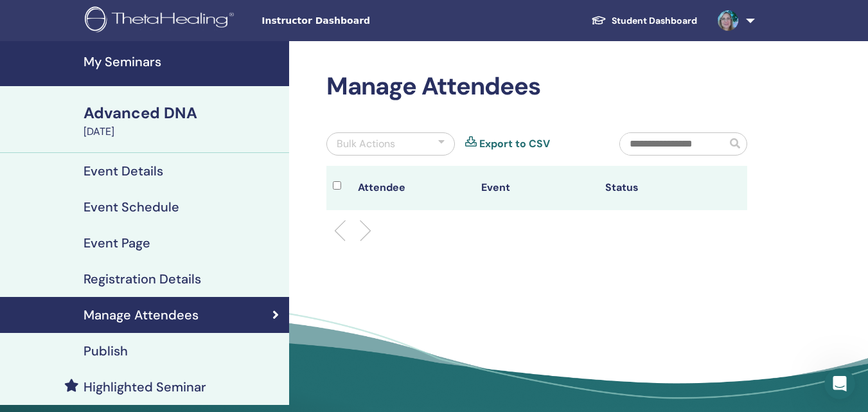
select select "**"
click at [742, 15] on span at bounding box center [727, 20] width 31 height 10
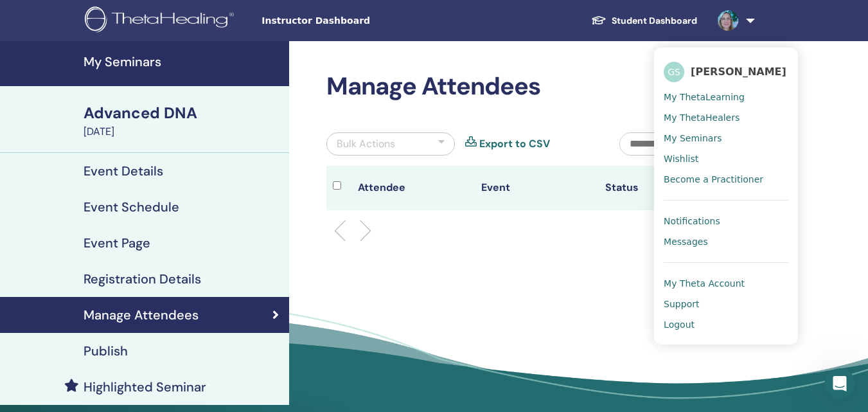
click at [708, 136] on span "My Seminars" at bounding box center [693, 138] width 58 height 12
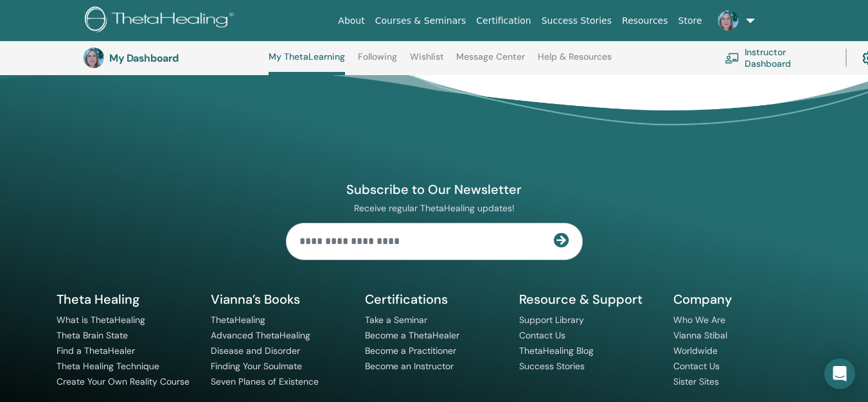
scroll to position [1334, 0]
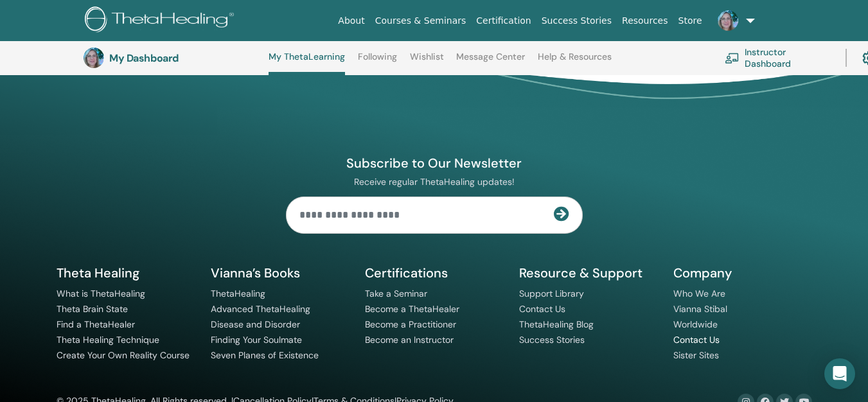
click at [706, 334] on link "Contact Us" at bounding box center [696, 340] width 46 height 12
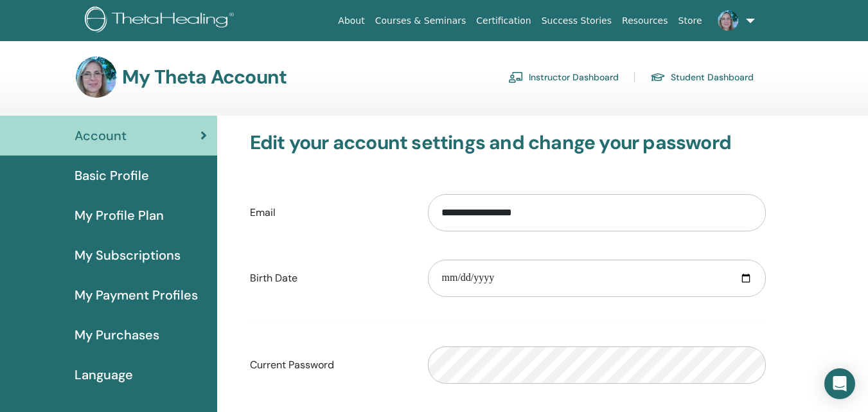
click at [101, 175] on span "Basic Profile" at bounding box center [112, 175] width 75 height 19
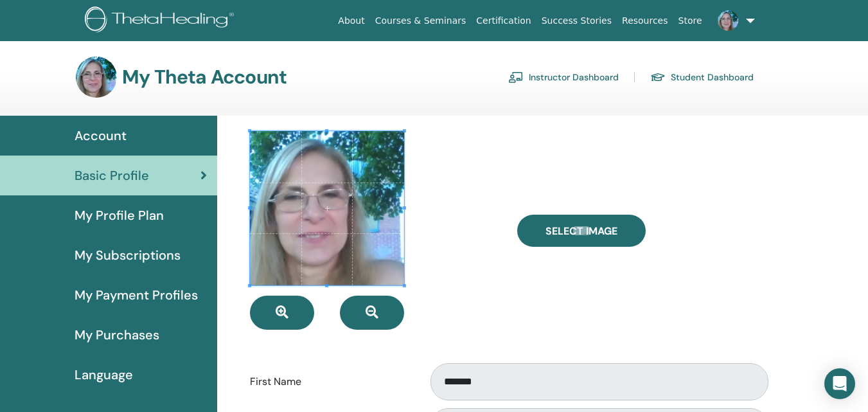
click at [132, 213] on span "My Profile Plan" at bounding box center [119, 215] width 89 height 19
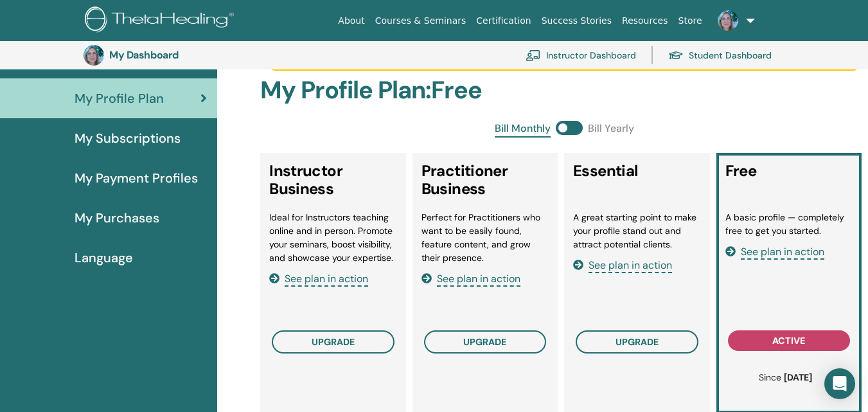
scroll to position [157, 0]
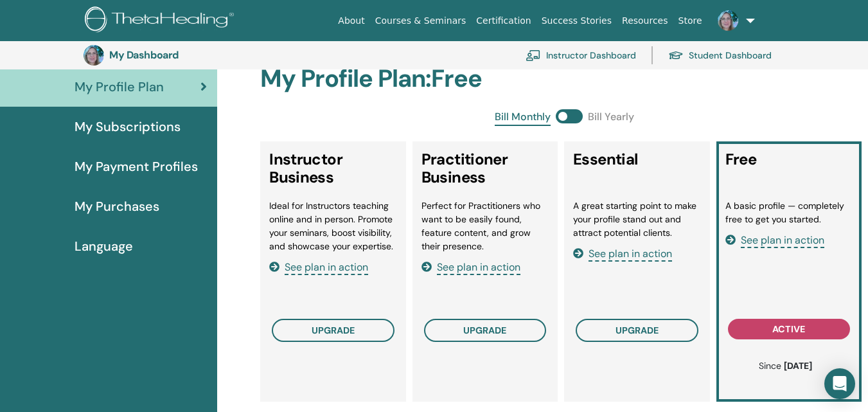
click at [118, 120] on span "My Subscriptions" at bounding box center [128, 126] width 106 height 19
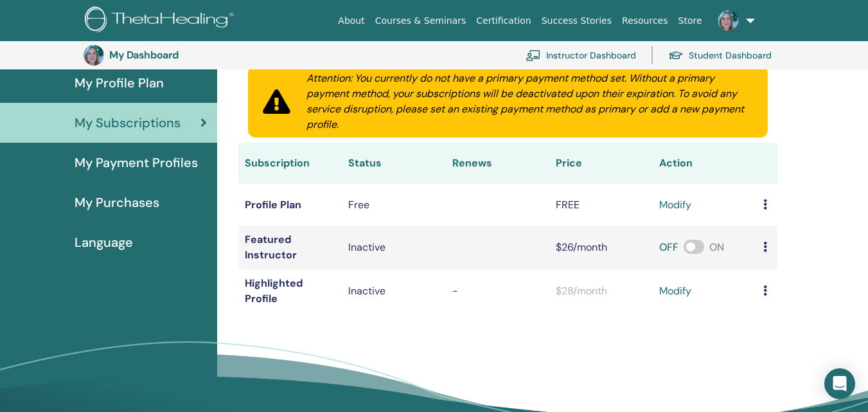
scroll to position [157, 0]
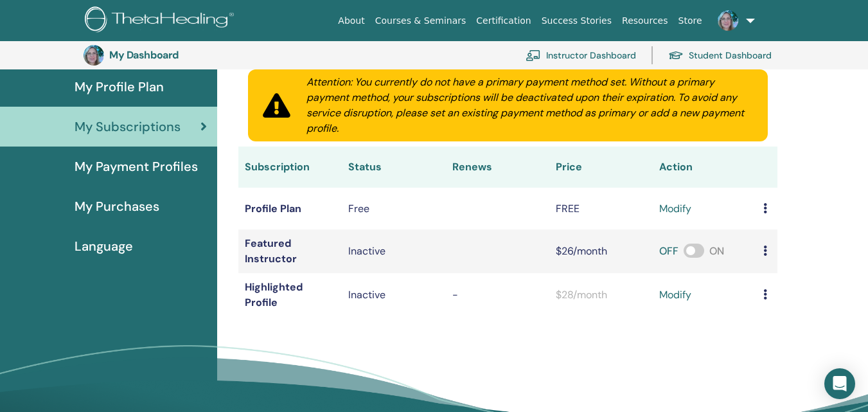
click at [763, 207] on icon at bounding box center [765, 208] width 4 height 10
click at [771, 226] on link "Download History" at bounding box center [810, 229] width 114 height 23
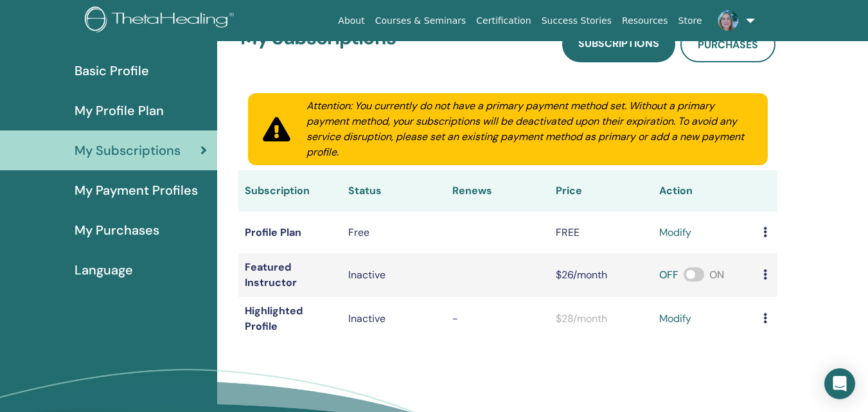
scroll to position [45, 0]
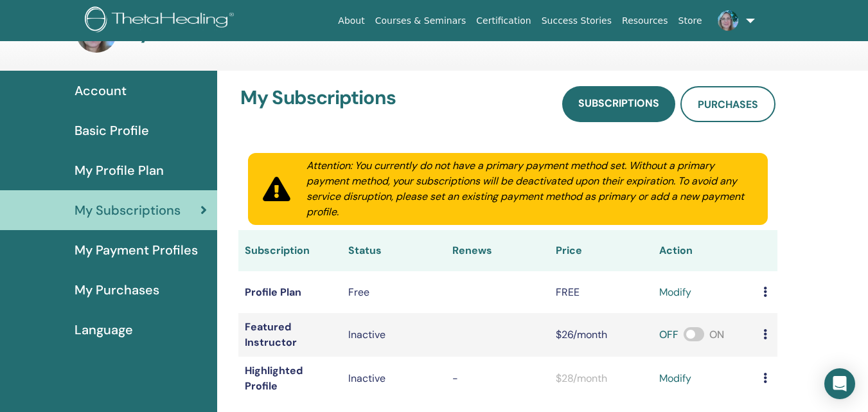
click at [180, 247] on span "My Payment Profiles" at bounding box center [136, 249] width 123 height 19
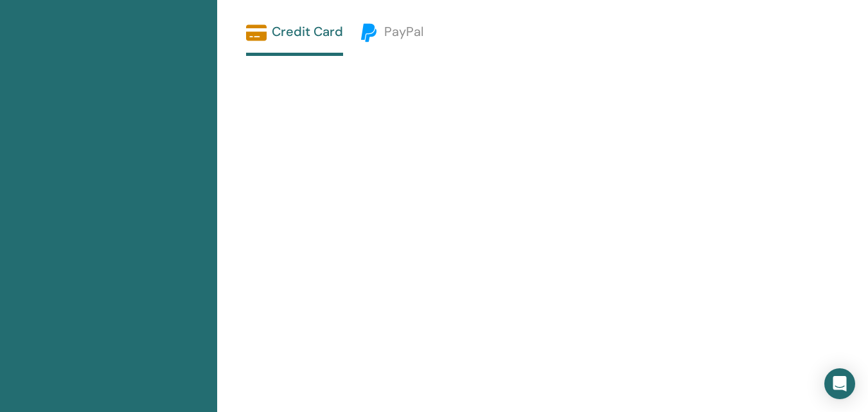
scroll to position [760, 0]
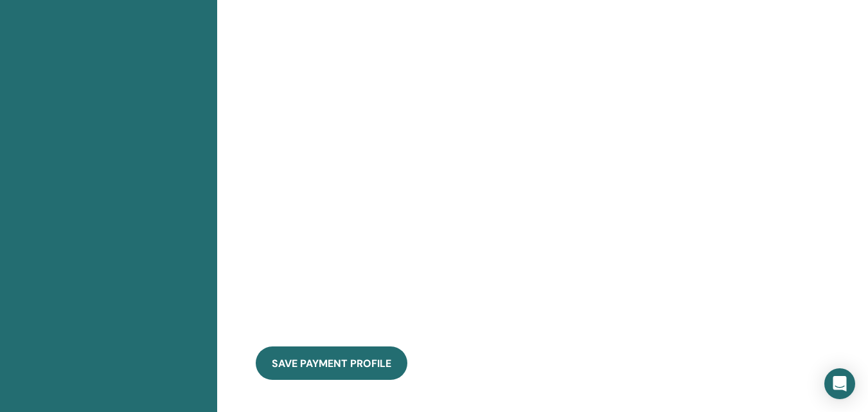
click at [536, 290] on div "save payment profile" at bounding box center [498, 116] width 535 height 557
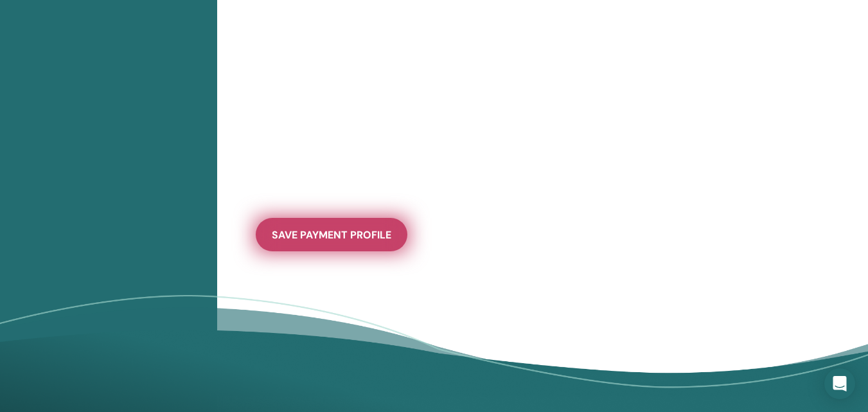
click at [349, 235] on span "save payment profile" at bounding box center [331, 234] width 119 height 13
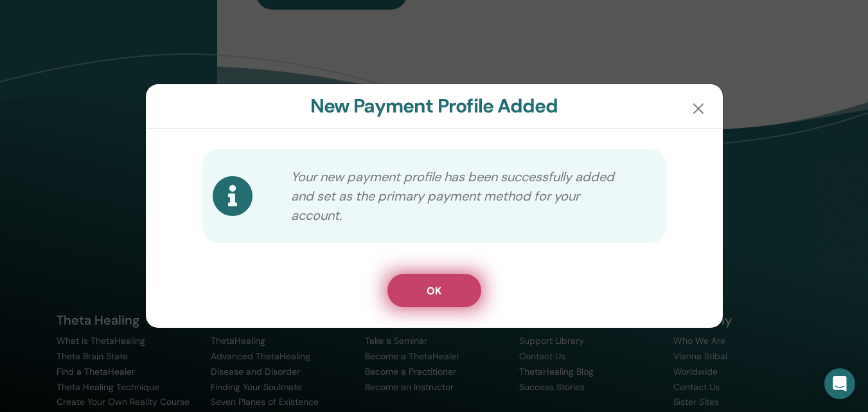
scroll to position [818, 0]
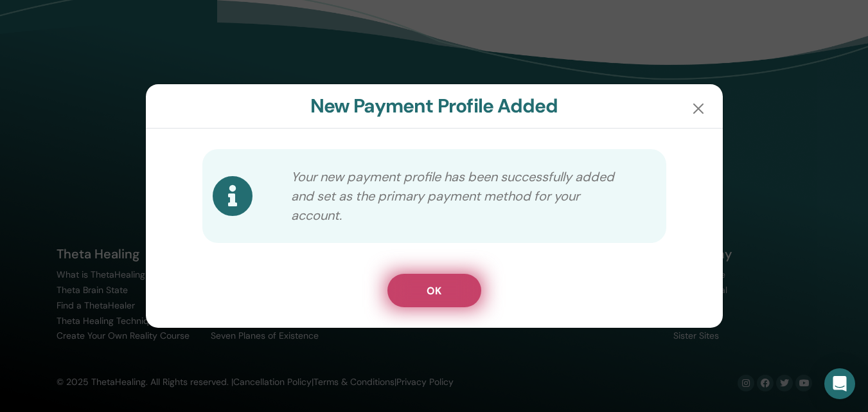
click at [444, 287] on button "OK" at bounding box center [434, 290] width 94 height 33
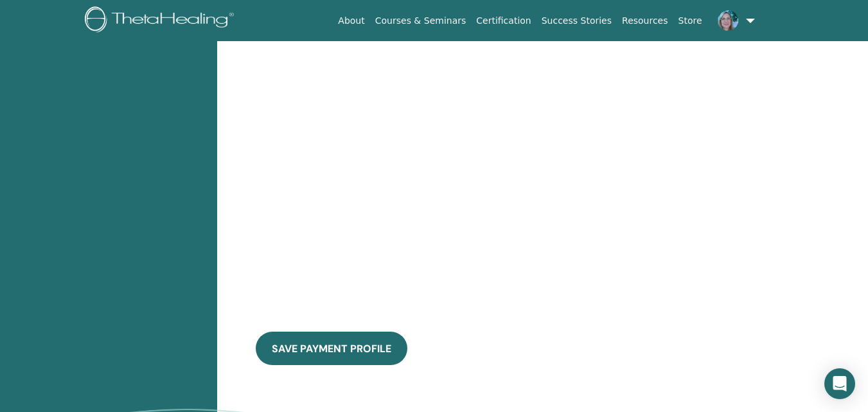
scroll to position [19, 0]
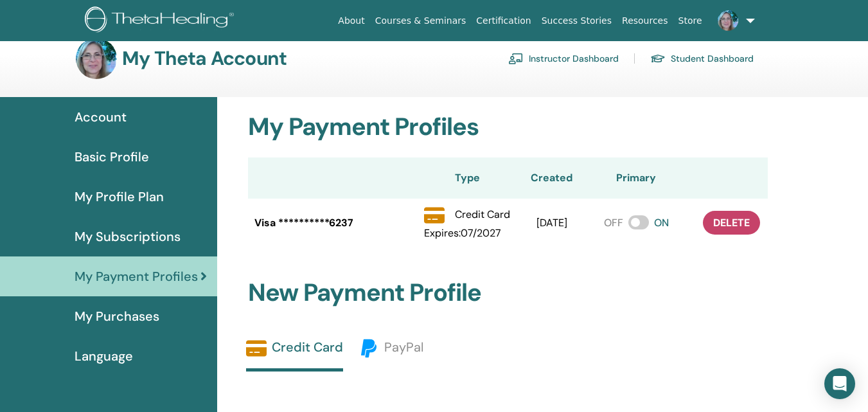
click at [118, 232] on span "My Subscriptions" at bounding box center [128, 236] width 106 height 19
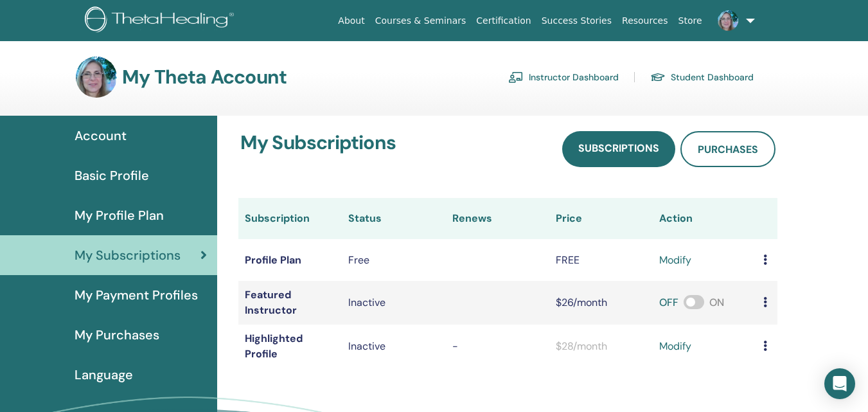
click at [764, 259] on icon at bounding box center [765, 259] width 4 height 10
click at [774, 276] on link "Download History" at bounding box center [810, 281] width 114 height 23
click at [136, 211] on span "My Profile Plan" at bounding box center [119, 215] width 89 height 19
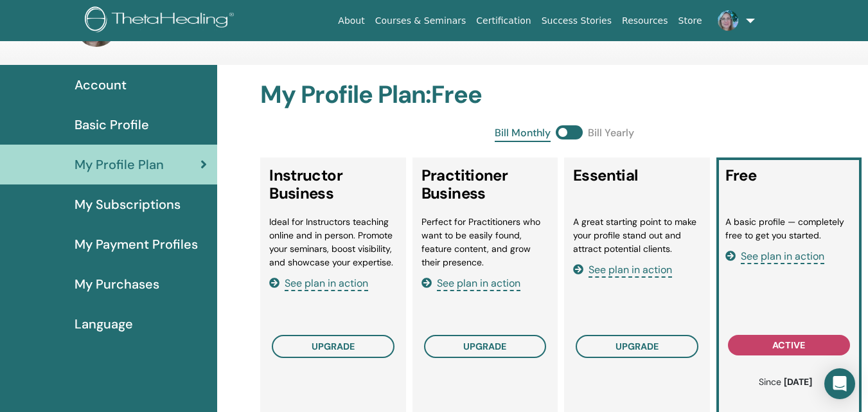
scroll to position [64, 0]
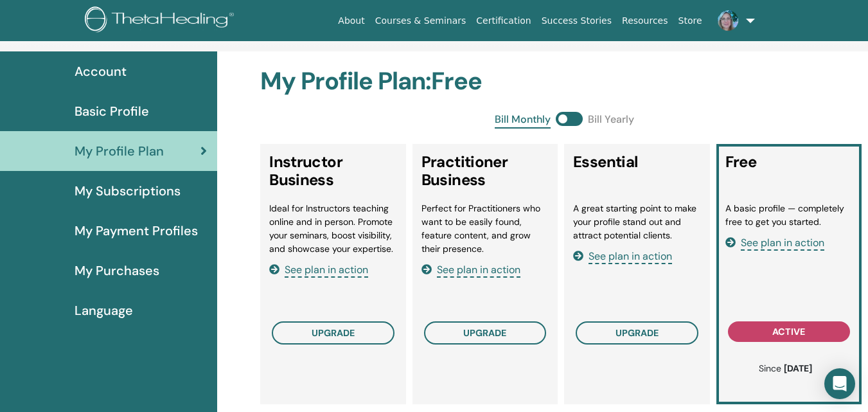
click at [793, 244] on span "See plan in action" at bounding box center [783, 243] width 84 height 15
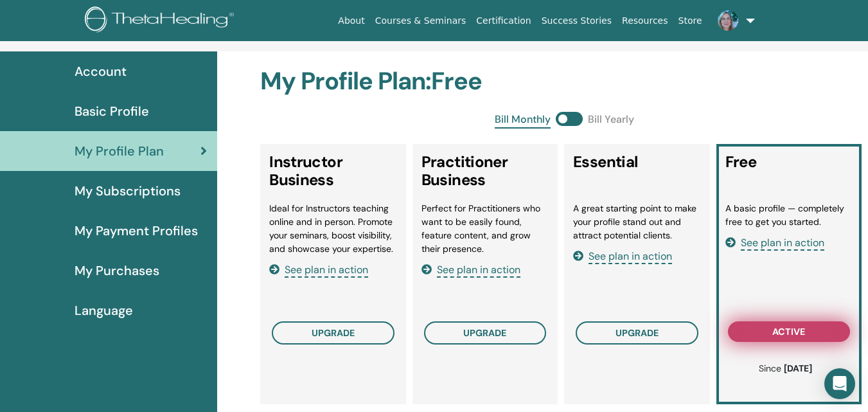
click at [784, 333] on span "active" at bounding box center [788, 331] width 33 height 10
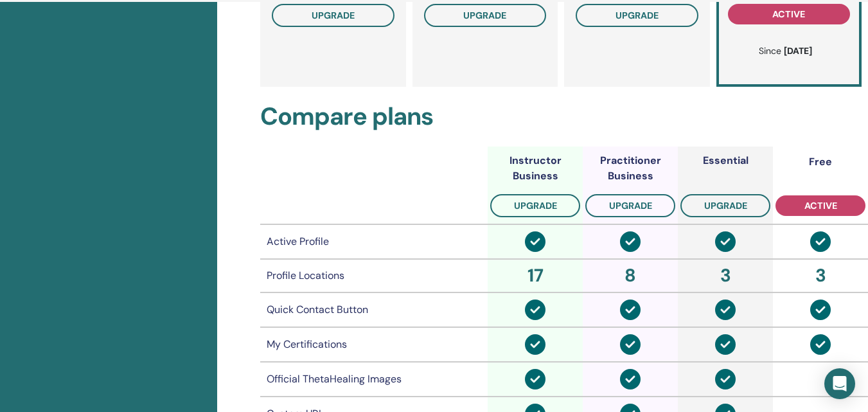
scroll to position [414, 0]
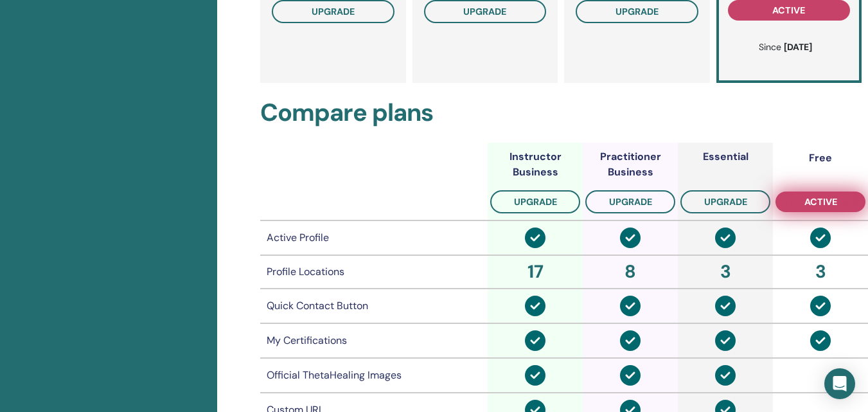
click at [829, 197] on span "active" at bounding box center [820, 202] width 33 height 10
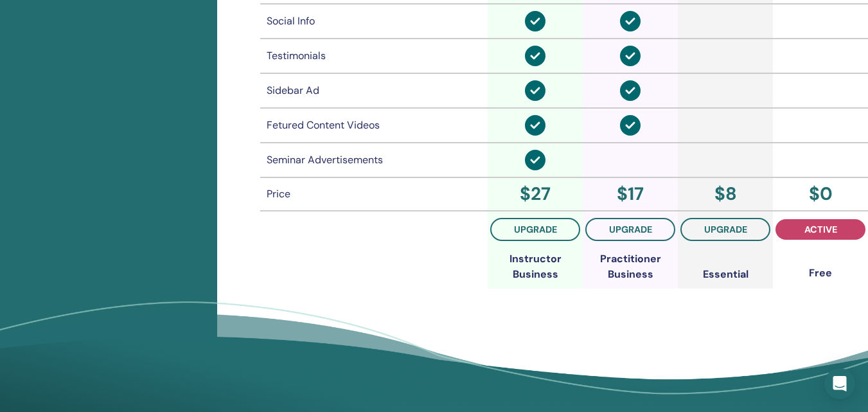
scroll to position [1056, 0]
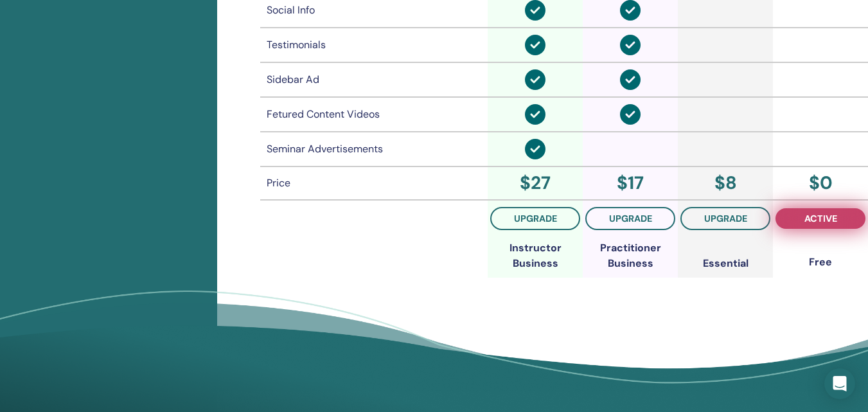
click at [832, 220] on span "active" at bounding box center [820, 218] width 33 height 10
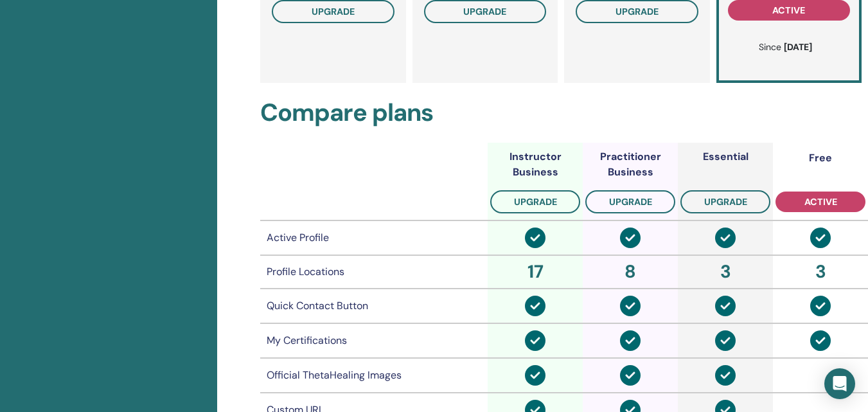
scroll to position [92, 0]
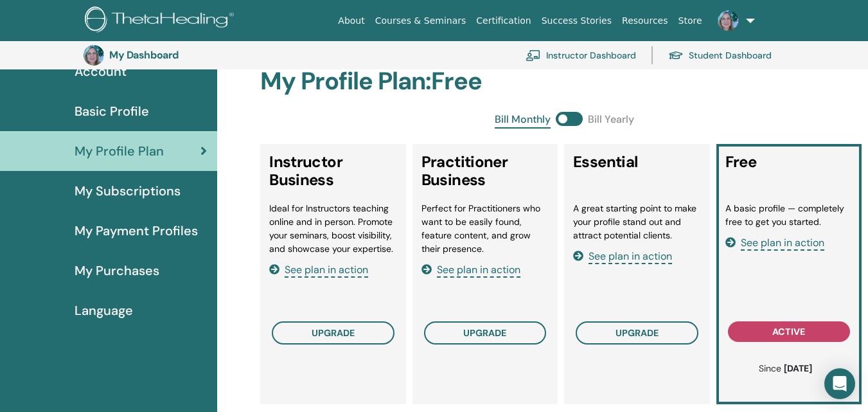
click at [132, 108] on span "Basic Profile" at bounding box center [112, 110] width 75 height 19
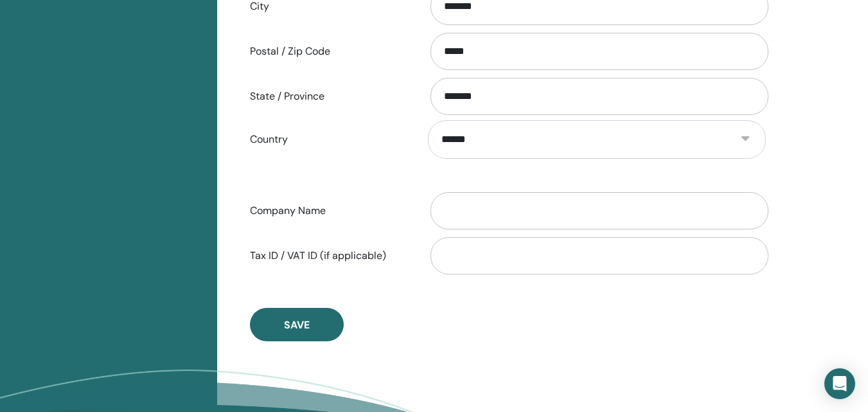
scroll to position [606, 0]
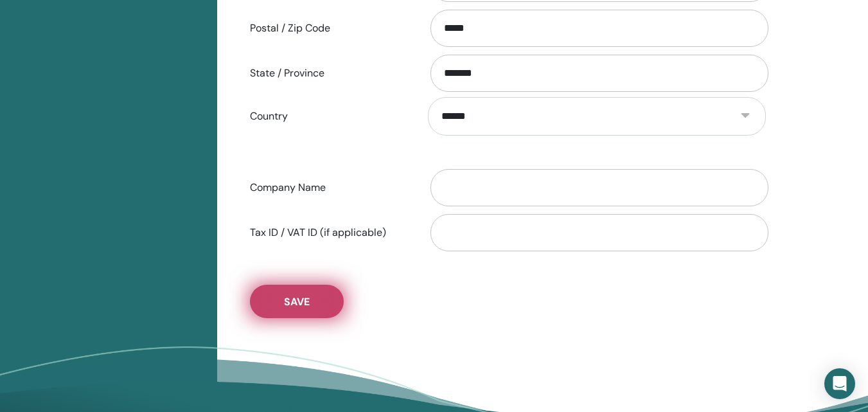
click at [271, 305] on button "Save" at bounding box center [297, 301] width 94 height 33
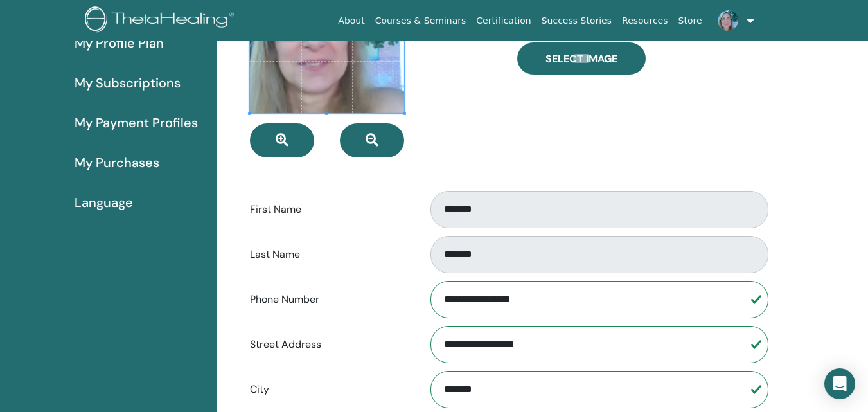
scroll to position [0, 0]
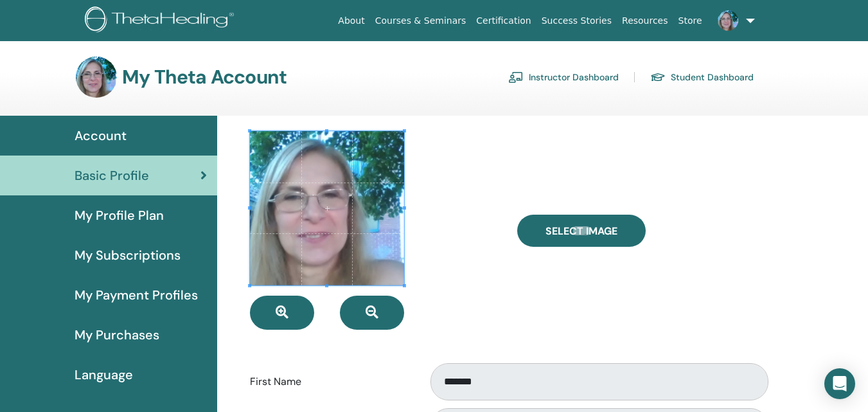
click at [125, 335] on span "My Purchases" at bounding box center [117, 334] width 85 height 19
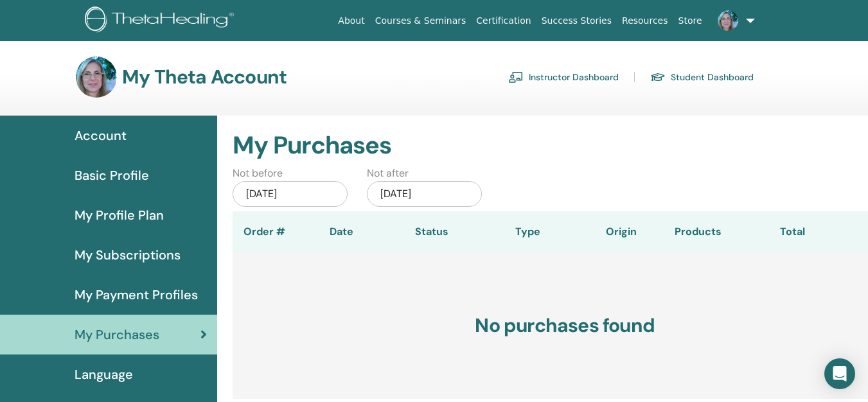
scroll to position [64, 0]
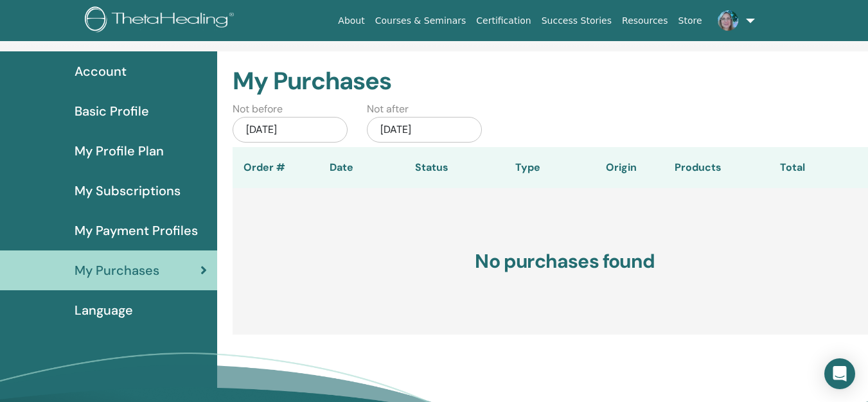
click at [121, 308] on span "Language" at bounding box center [104, 310] width 58 height 19
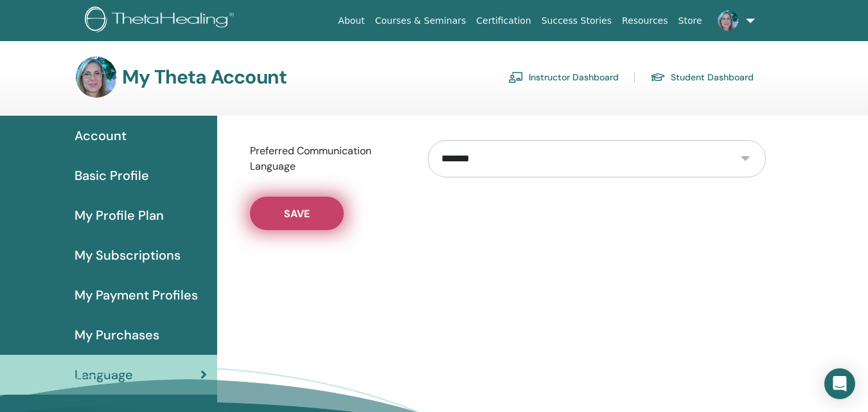
click at [289, 215] on span "Save" at bounding box center [297, 213] width 26 height 13
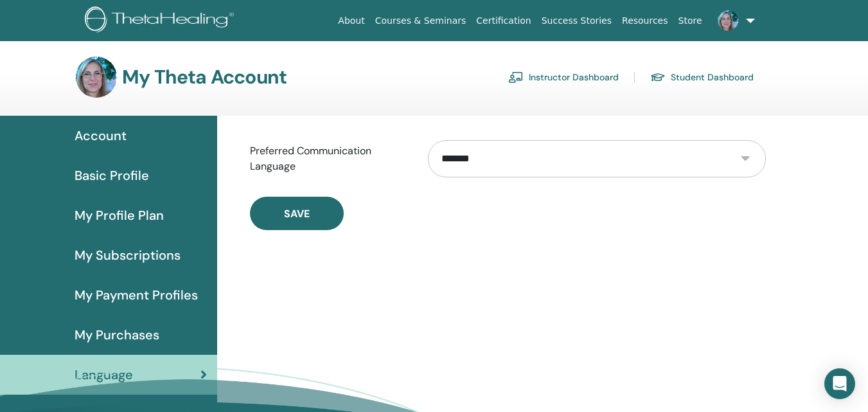
click at [680, 74] on link "Student Dashboard" at bounding box center [701, 77] width 103 height 21
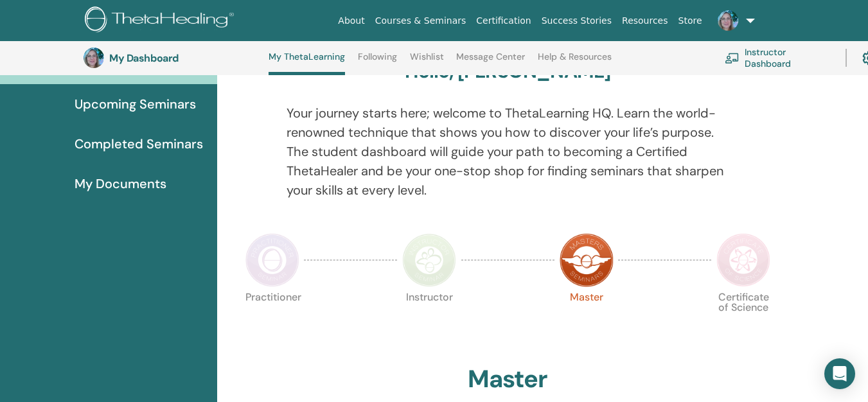
scroll to position [98, 0]
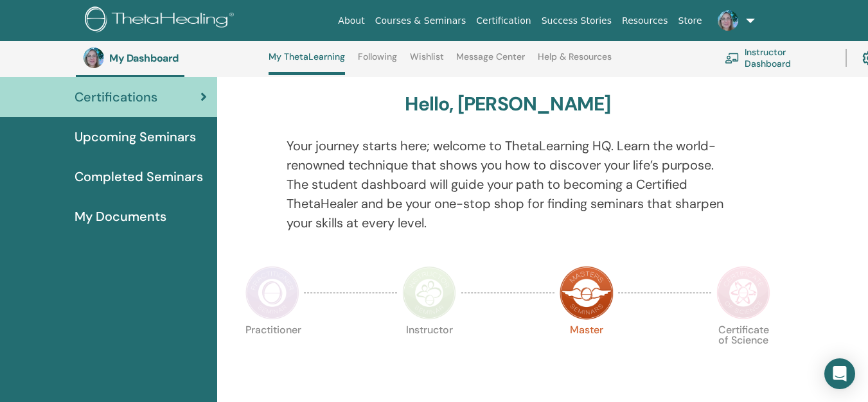
click at [137, 136] on span "Upcoming Seminars" at bounding box center [135, 136] width 121 height 19
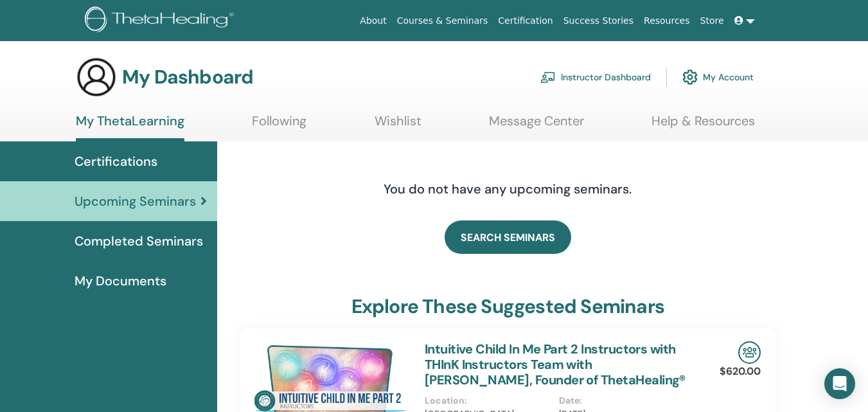
click at [164, 238] on span "Completed Seminars" at bounding box center [139, 240] width 128 height 19
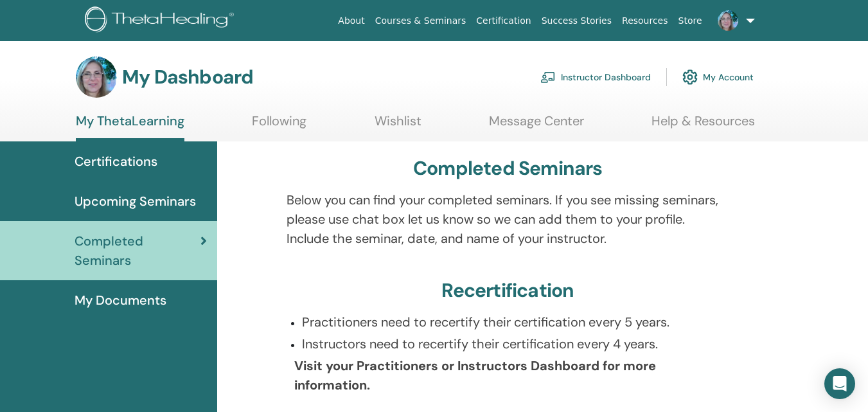
click at [145, 300] on span "My Documents" at bounding box center [121, 299] width 92 height 19
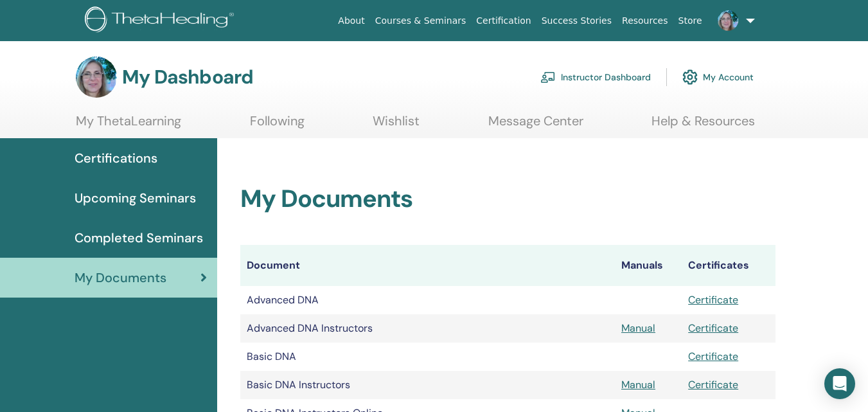
click at [750, 19] on link at bounding box center [733, 20] width 53 height 41
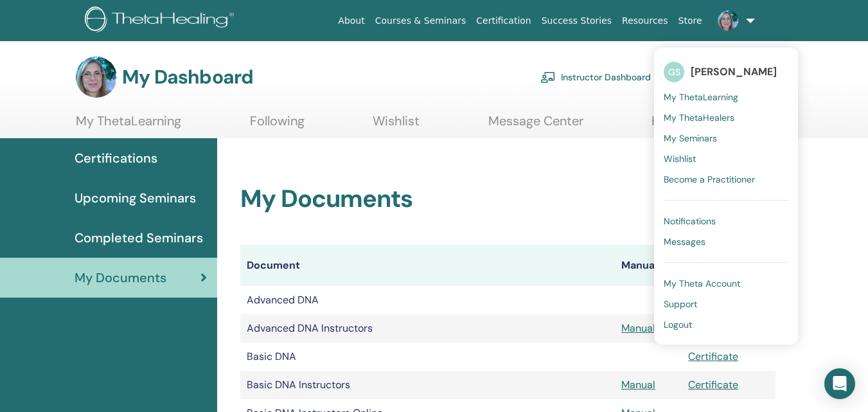
click at [681, 323] on span "Logout" at bounding box center [678, 325] width 28 height 12
